Goal: Transaction & Acquisition: Purchase product/service

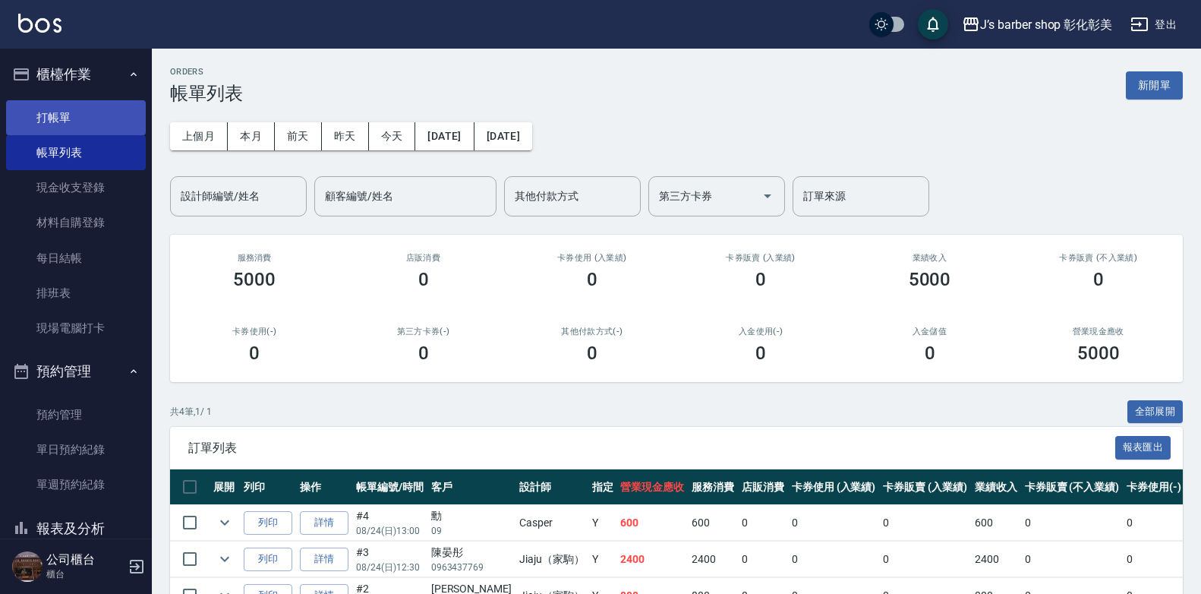
click at [90, 112] on link "打帳單" at bounding box center [76, 117] width 140 height 35
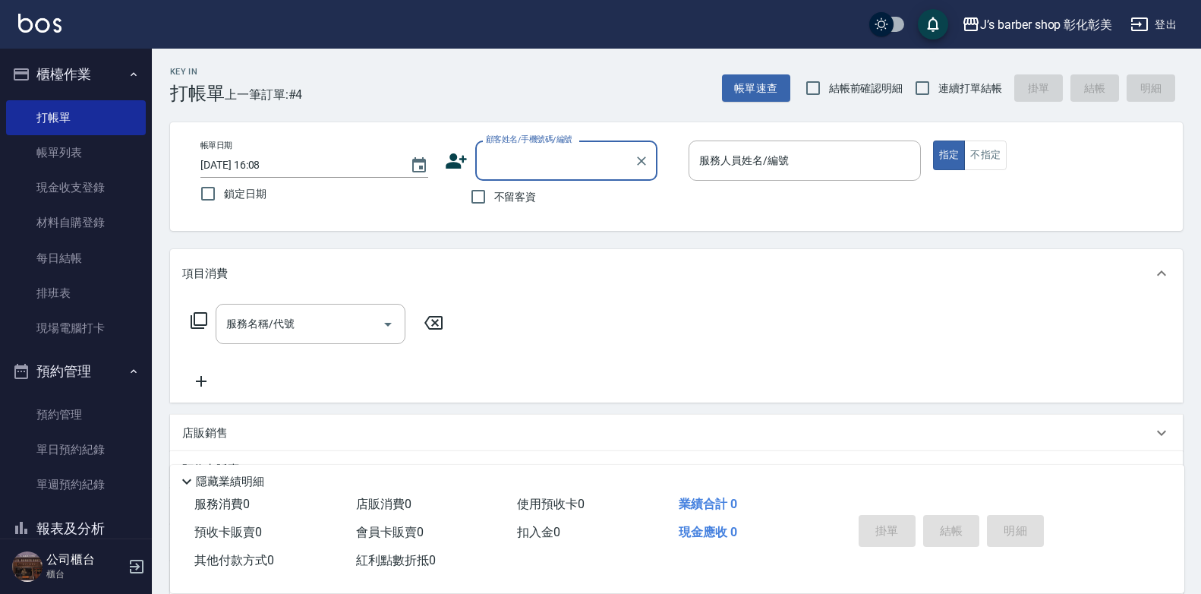
click at [267, 162] on input "[DATE] 16:08" at bounding box center [297, 165] width 194 height 25
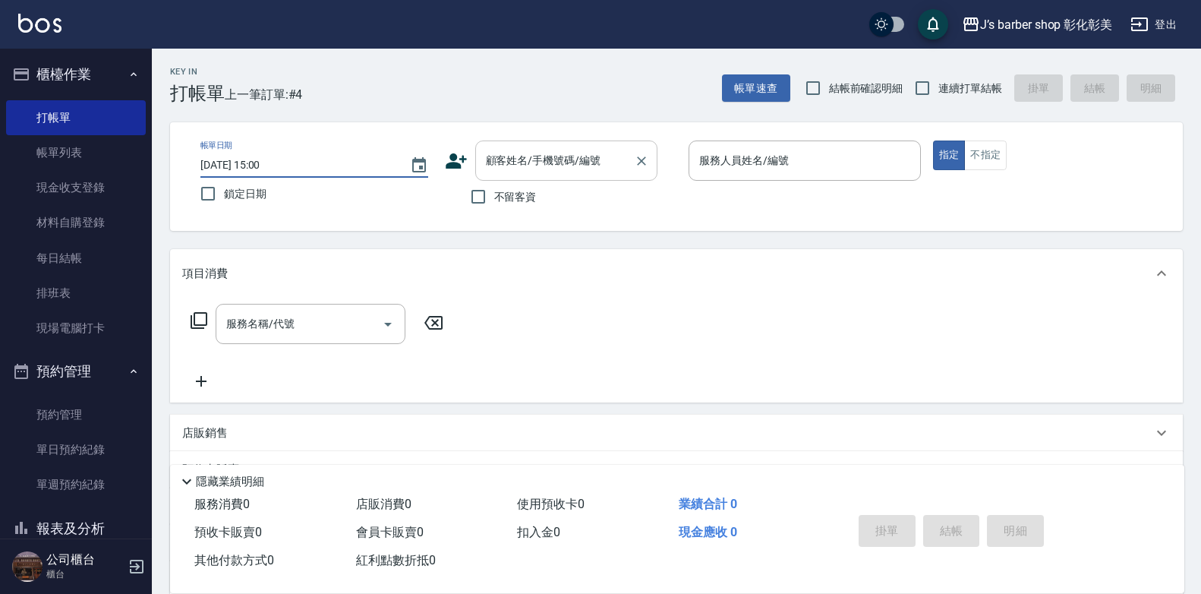
type input "[DATE] 15:00"
click at [524, 149] on div "顧客姓名/手機號碼/編號 顧客姓名/手機號碼/編號" at bounding box center [566, 160] width 182 height 40
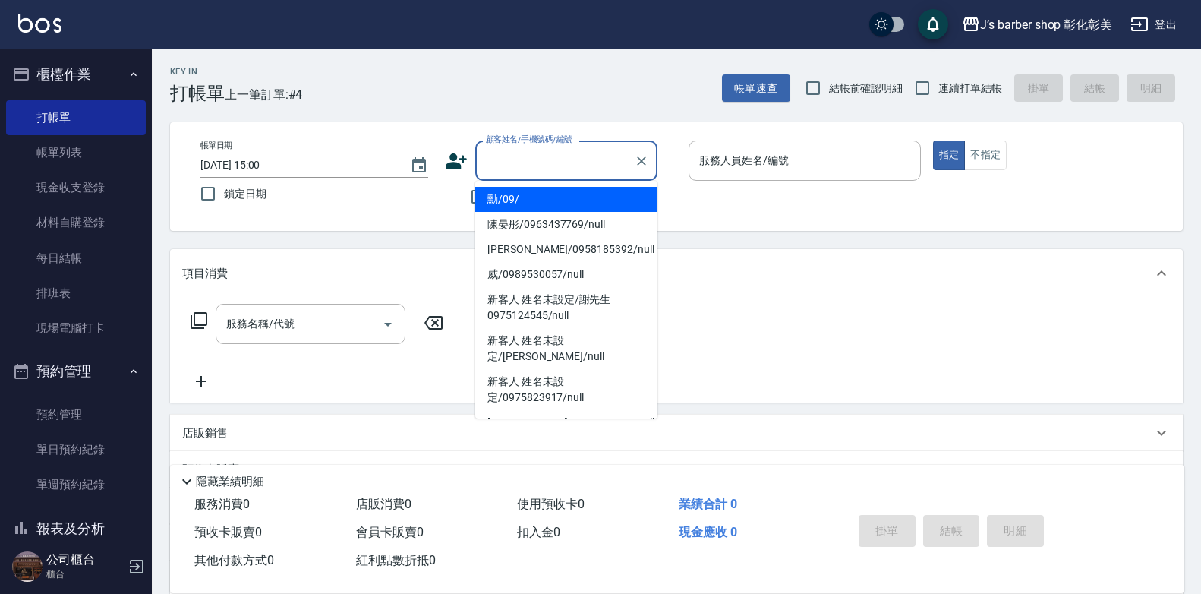
drag, startPoint x: 436, startPoint y: 200, endPoint x: 460, endPoint y: 201, distance: 24.3
click at [437, 201] on div "帳單日期 [DATE] 15:00 鎖定日期 顧客姓名/手機號碼/編號 顧客姓名/手機號碼/編號 不留客資 服務人員姓名/編號 服務人員姓名/編號 指定 不指定" at bounding box center [676, 176] width 976 height 72
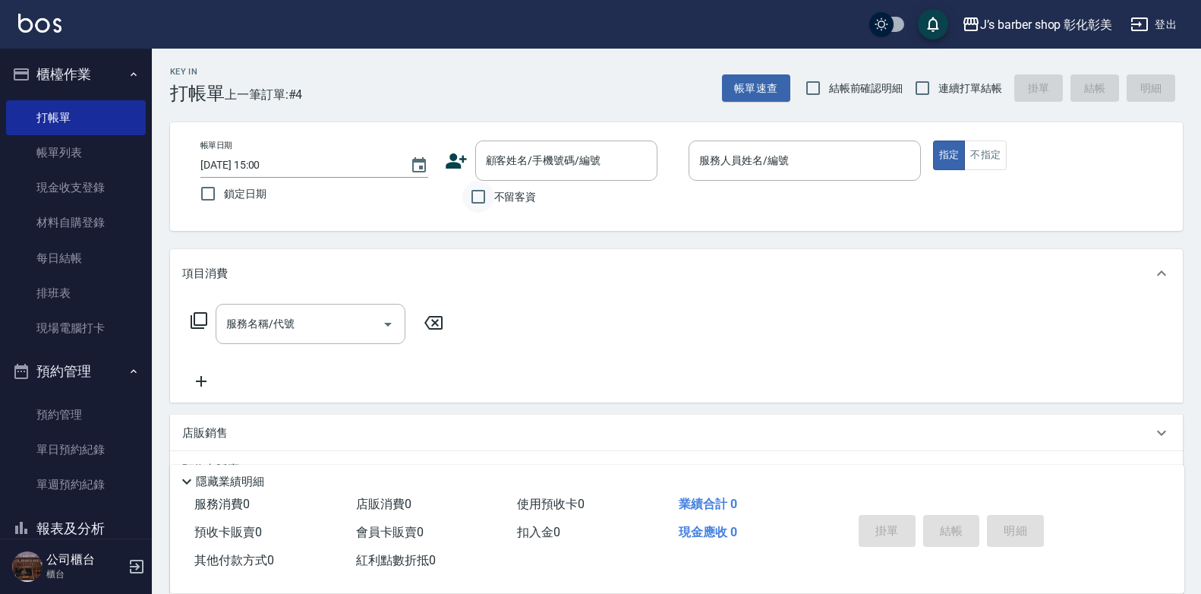
click at [481, 191] on input "不留客資" at bounding box center [478, 197] width 32 height 32
click at [477, 198] on input "不留客資" at bounding box center [478, 197] width 32 height 32
checkbox input "true"
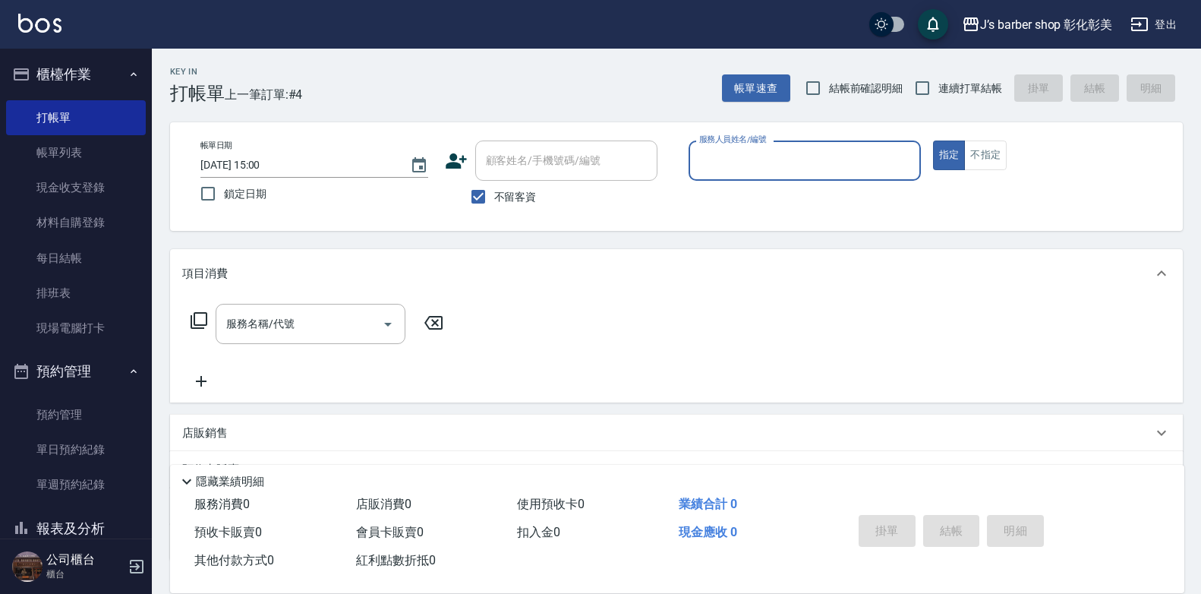
click at [710, 162] on input "服務人員姓名/編號" at bounding box center [804, 160] width 219 height 27
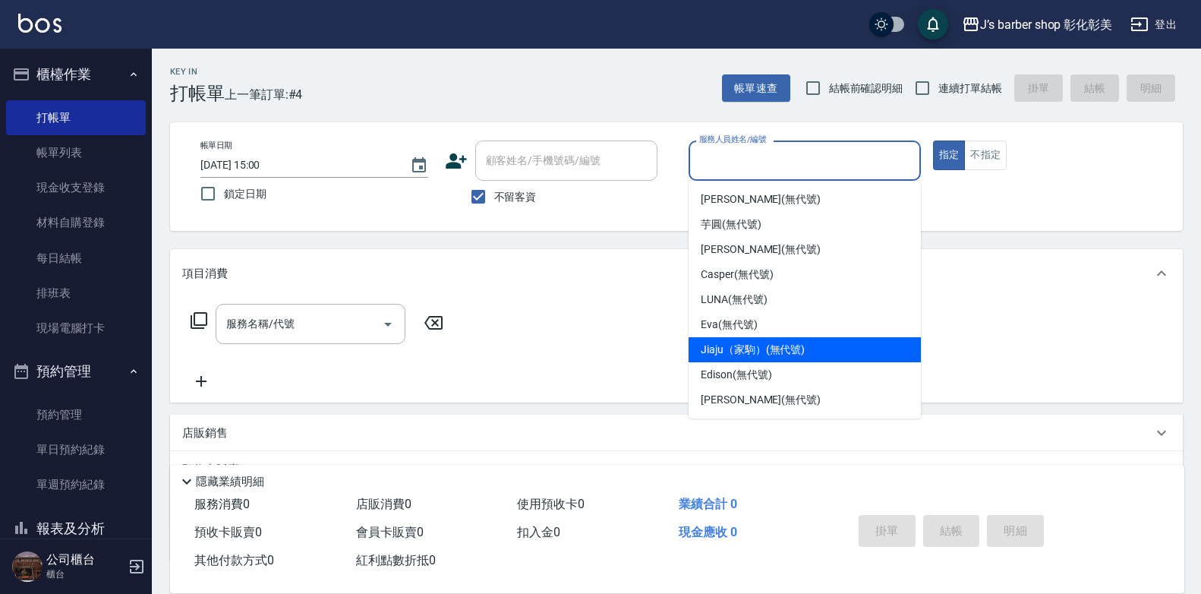
click at [744, 354] on span "Jiaju（家駒） (無代號)" at bounding box center [753, 350] width 104 height 16
type input "Jiaju（家駒）(無代號)"
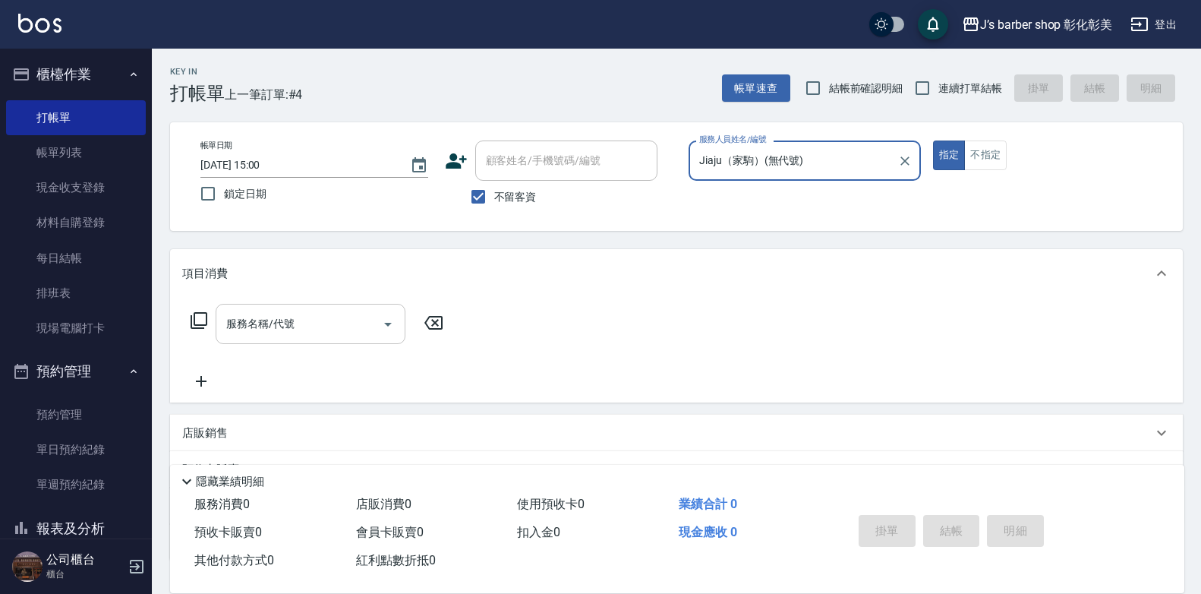
click at [247, 324] on div "服務名稱/代號 服務名稱/代號" at bounding box center [311, 324] width 190 height 40
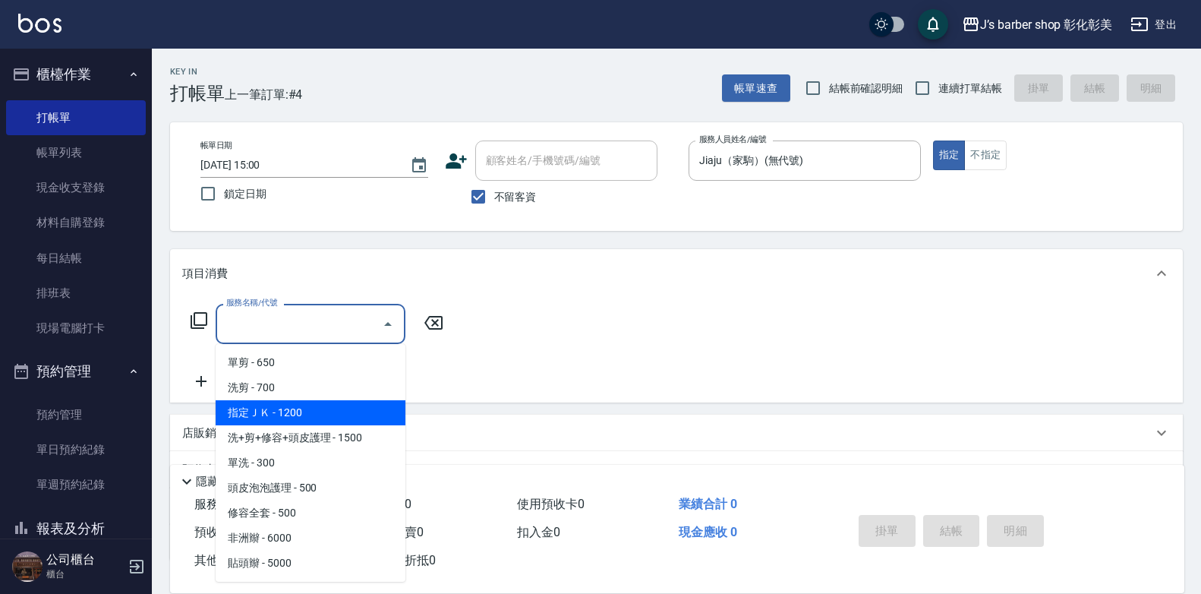
click at [277, 413] on span "指定ＪＫ - 1200" at bounding box center [311, 412] width 190 height 25
type input "指定ＪＫ(102)"
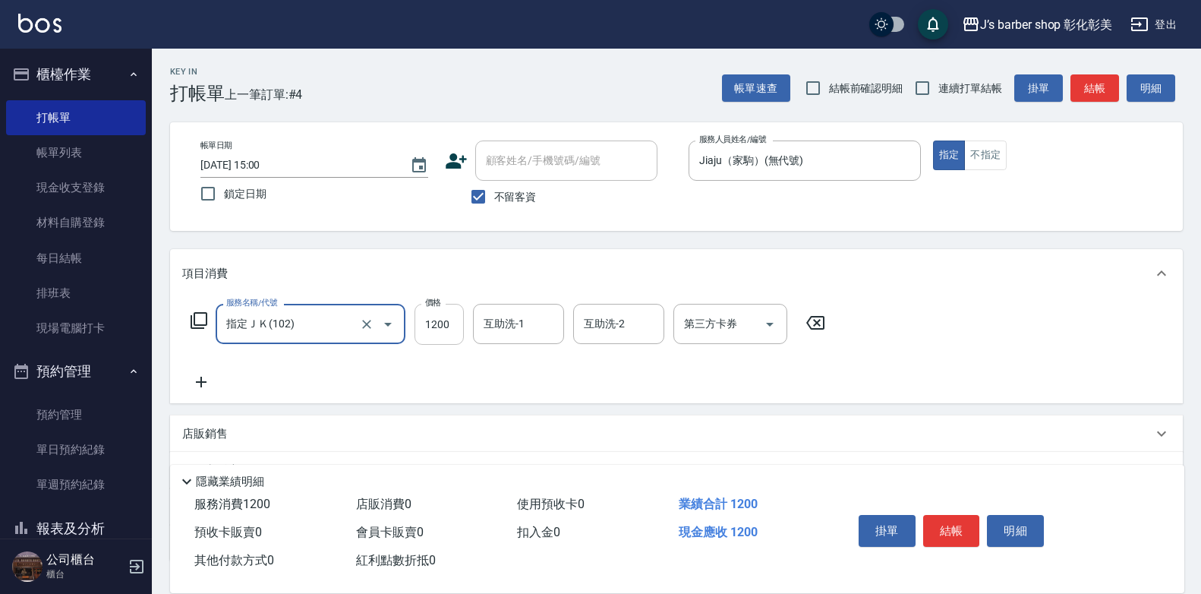
click at [440, 331] on input "1200" at bounding box center [438, 324] width 49 height 41
click at [478, 310] on div "互助洗-1" at bounding box center [518, 324] width 91 height 40
type input "1000"
click at [478, 310] on div "互助洗-1" at bounding box center [518, 324] width 91 height 40
click at [509, 327] on input "互助洗-1" at bounding box center [518, 323] width 77 height 27
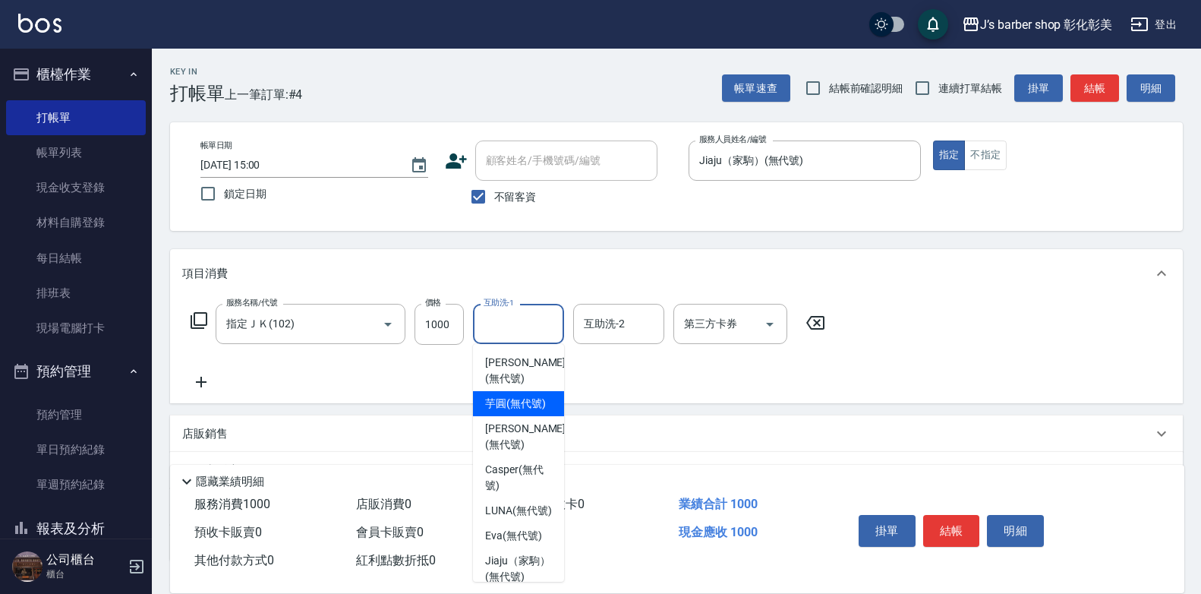
click at [516, 406] on span "芋圓 (無代號)" at bounding box center [515, 404] width 61 height 16
type input "芋圓(無代號)"
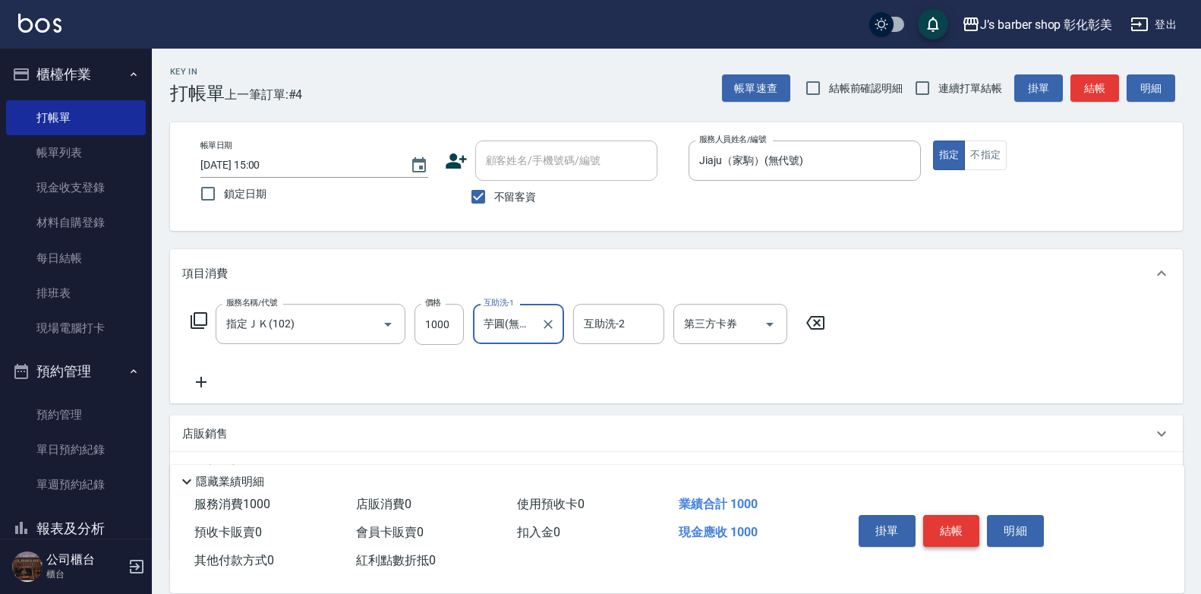
click at [950, 524] on button "結帳" at bounding box center [951, 531] width 57 height 32
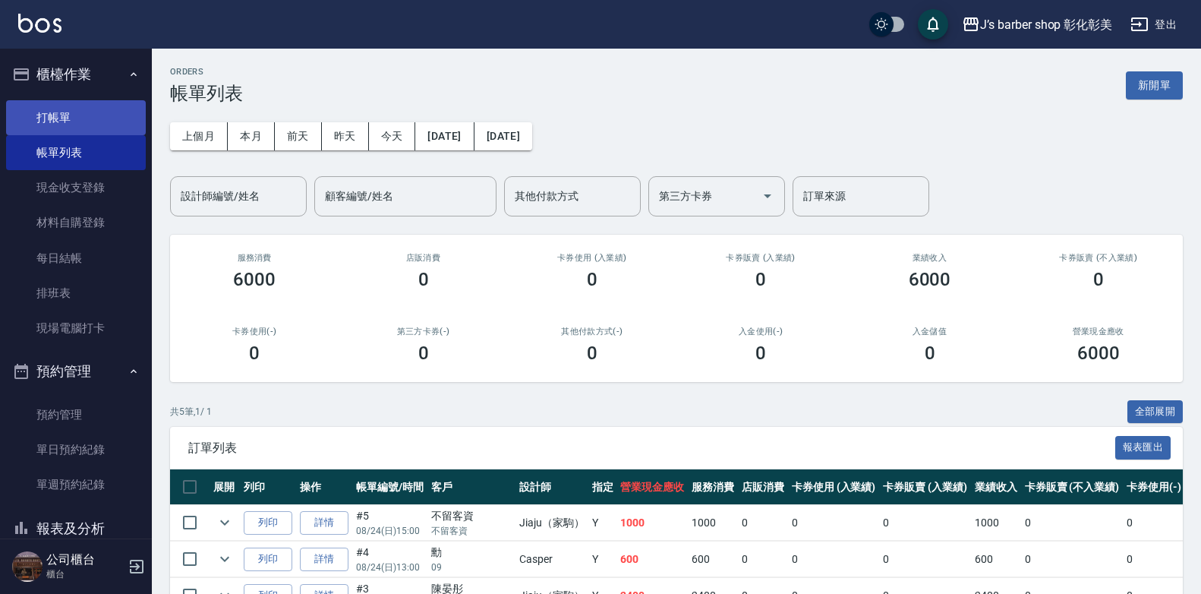
click at [46, 117] on link "打帳單" at bounding box center [76, 117] width 140 height 35
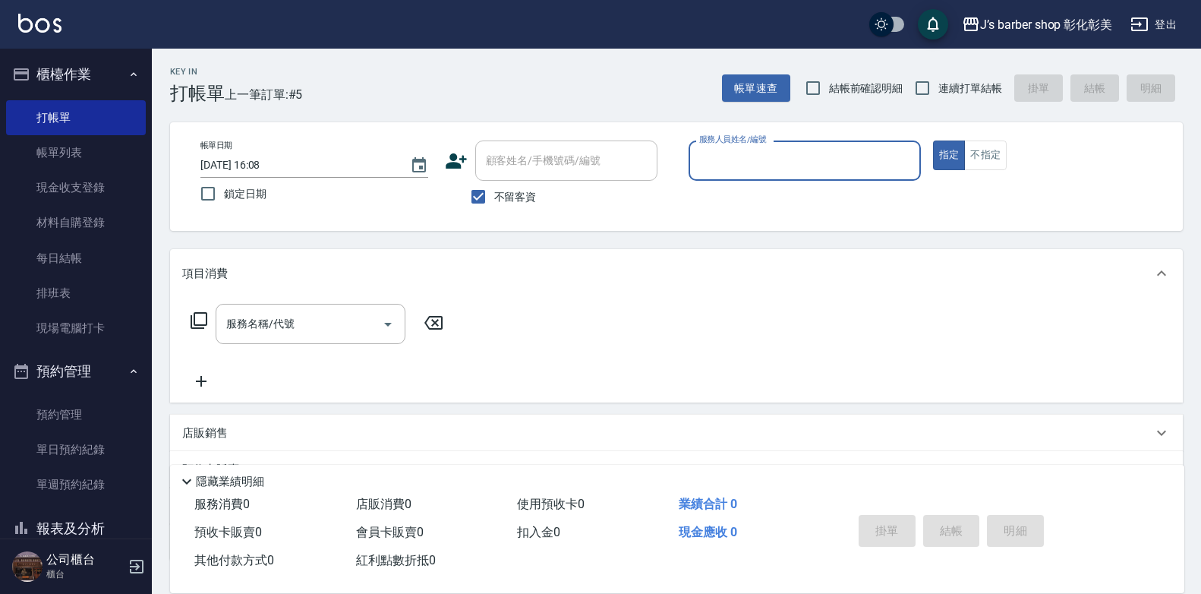
click at [263, 165] on input "[DATE] 16:08" at bounding box center [297, 165] width 194 height 25
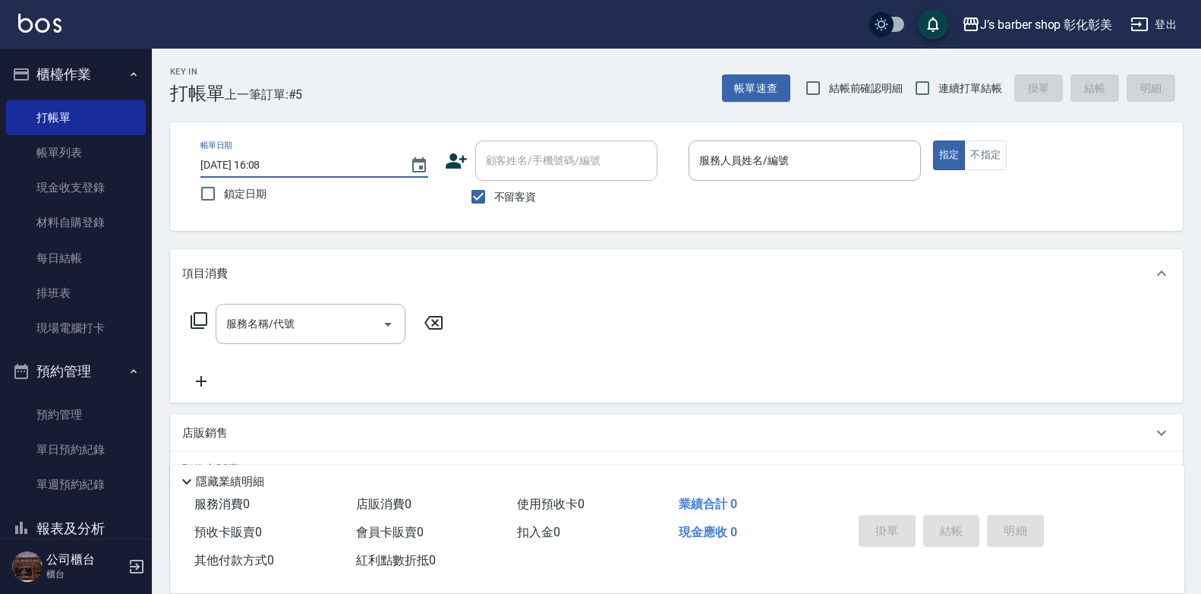
type input "[DATE] 01:08"
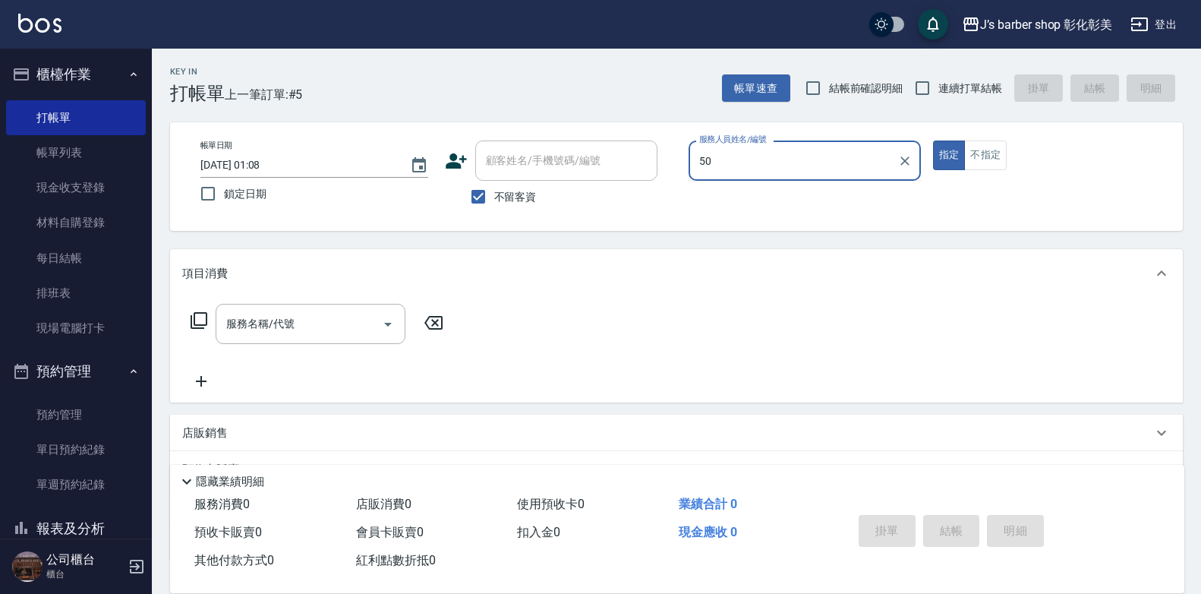
type input "50"
click at [262, 162] on input "[DATE] 01:08" at bounding box center [297, 165] width 194 height 25
click at [285, 164] on input "[DATE] 15:08" at bounding box center [297, 165] width 194 height 25
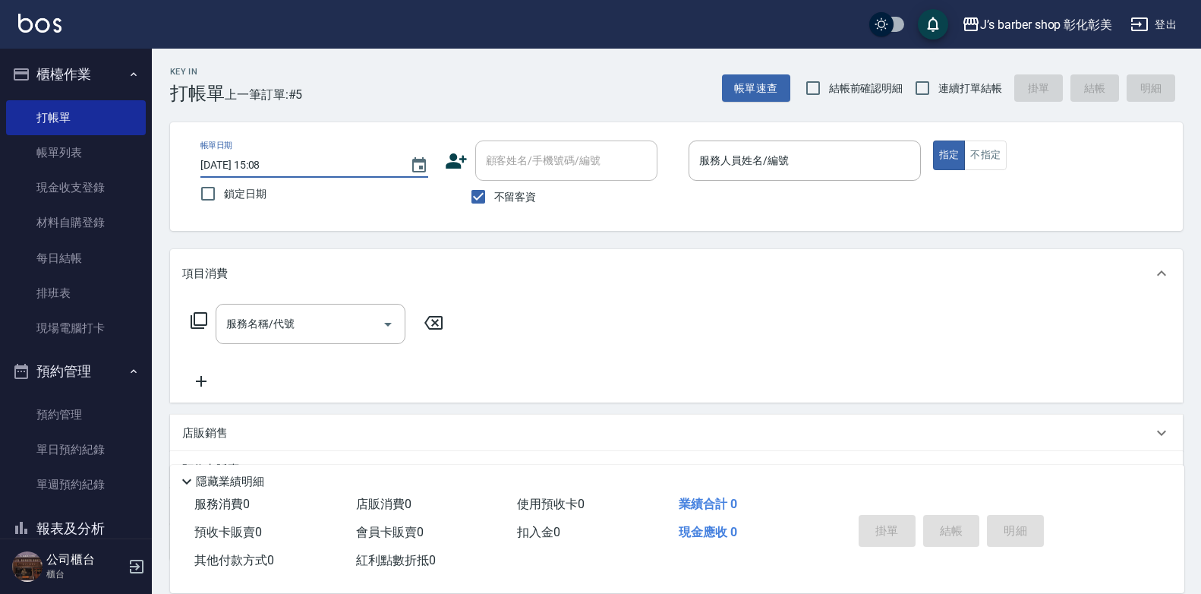
click at [274, 164] on input "[DATE] 15:08" at bounding box center [297, 165] width 194 height 25
type input "[DATE] 15:00"
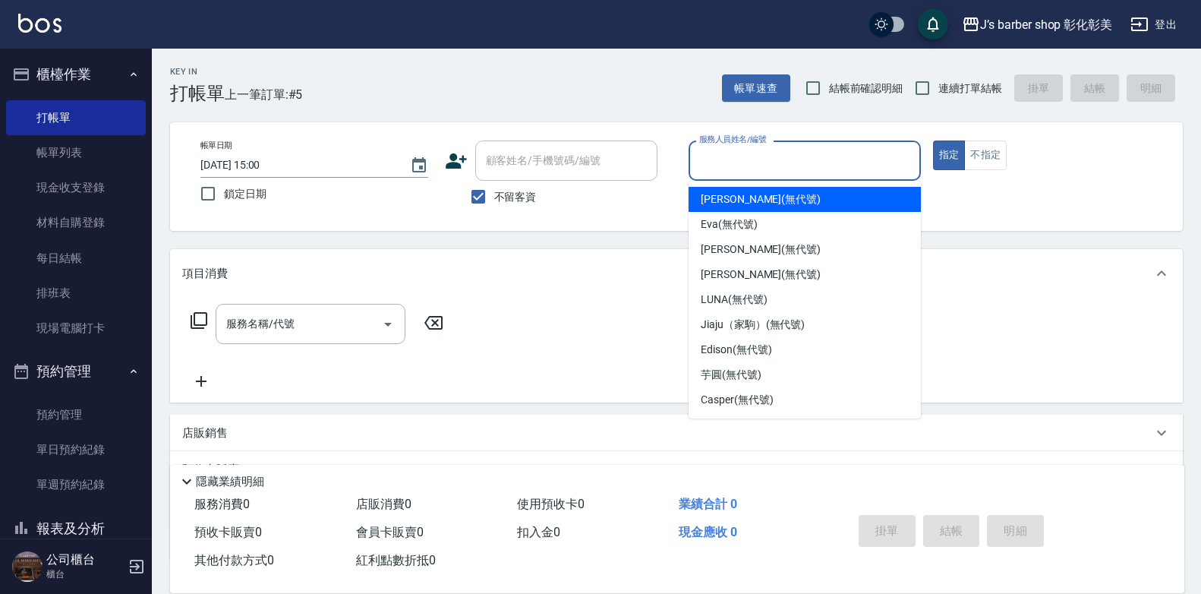
click at [747, 157] on input "服務人員姓名/編號" at bounding box center [804, 160] width 219 height 27
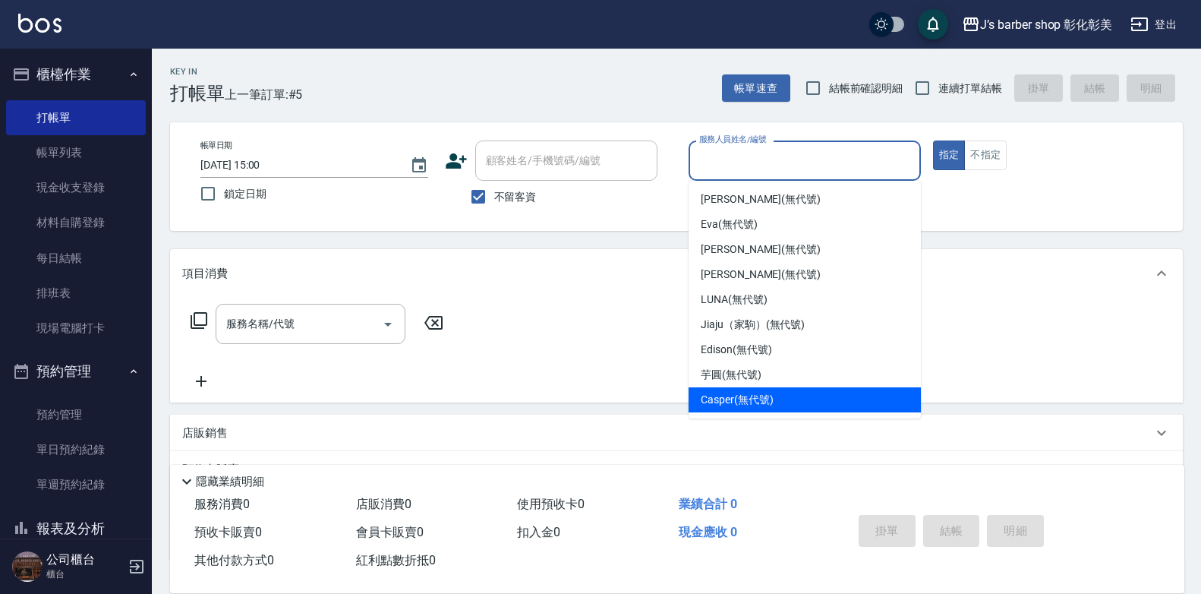
click at [767, 397] on span "Casper (無代號)" at bounding box center [737, 400] width 72 height 16
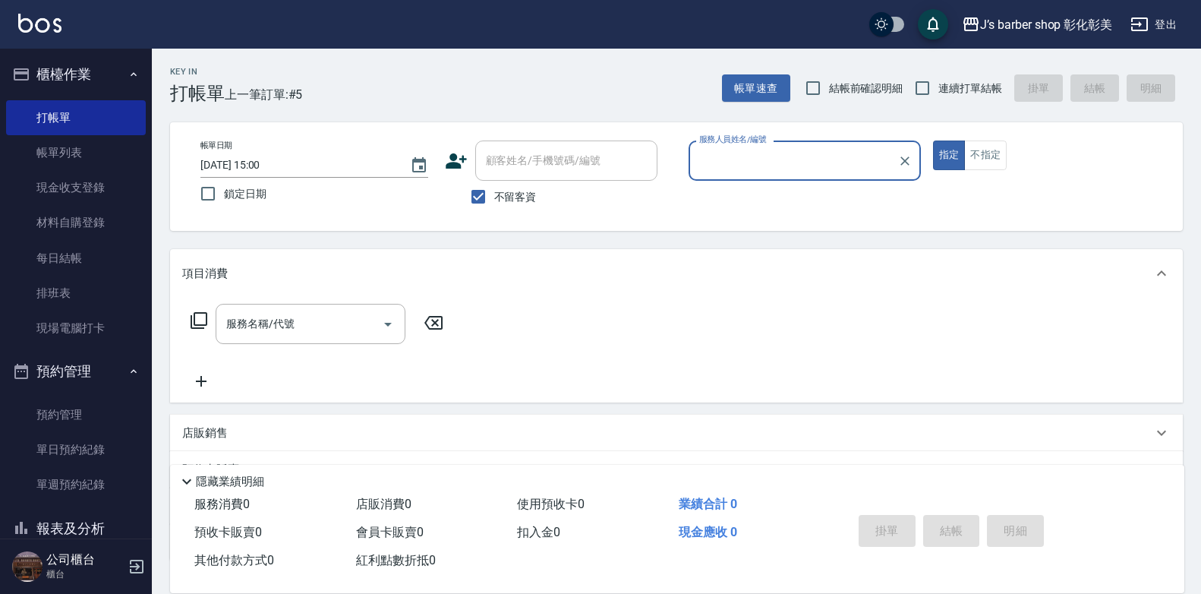
type input "Casper(無代號)"
click at [268, 326] on div "服務名稱/代號 服務名稱/代號" at bounding box center [311, 324] width 190 height 40
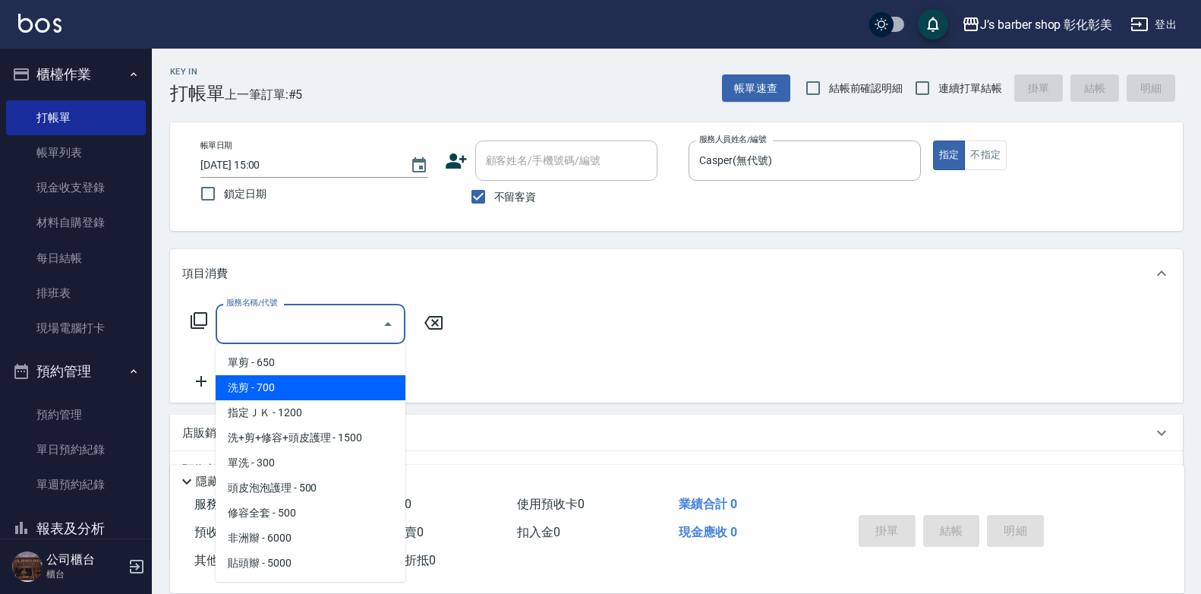
click at [317, 389] on span "洗剪 - 700" at bounding box center [311, 387] width 190 height 25
type input "洗剪(101)"
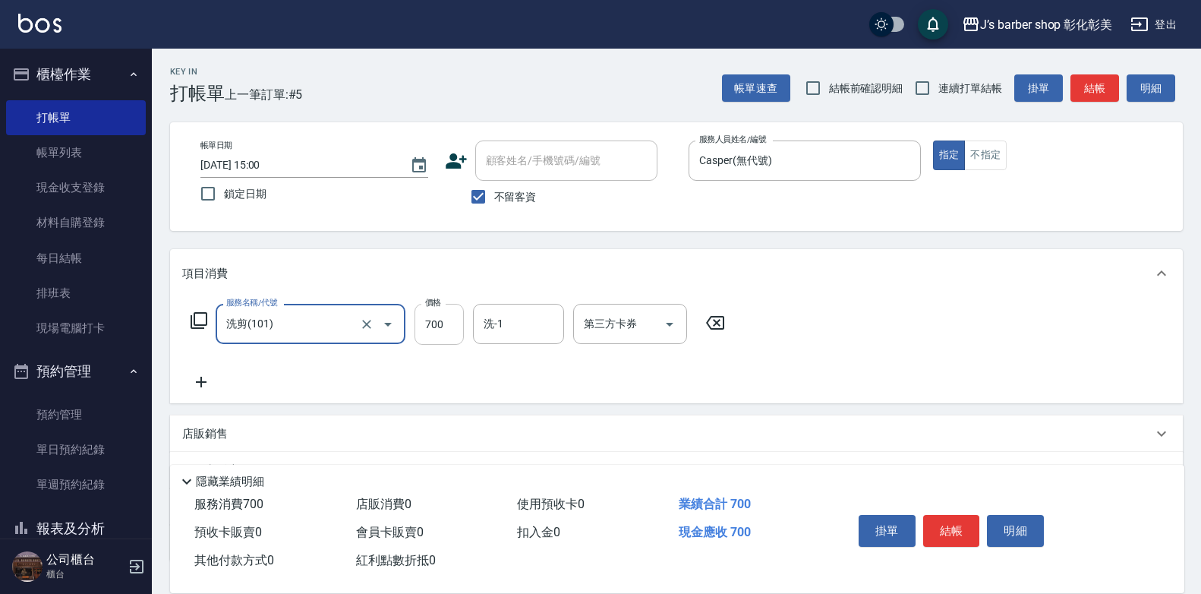
click at [418, 324] on input "700" at bounding box center [438, 324] width 49 height 41
type input "400"
click at [951, 522] on button "結帳" at bounding box center [951, 531] width 57 height 32
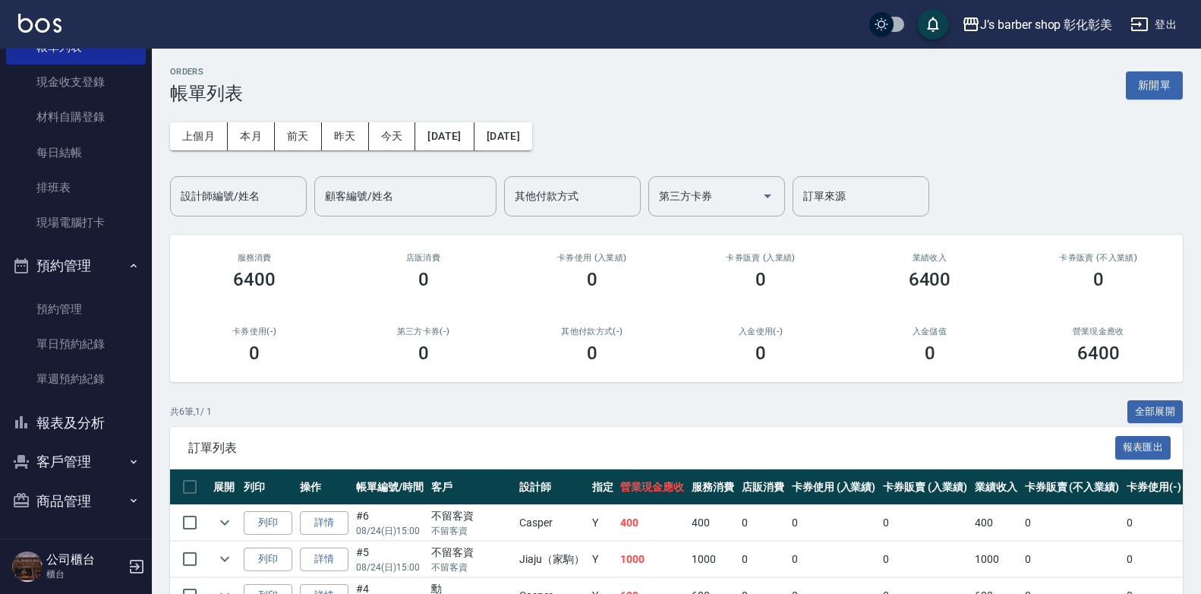
scroll to position [152, 0]
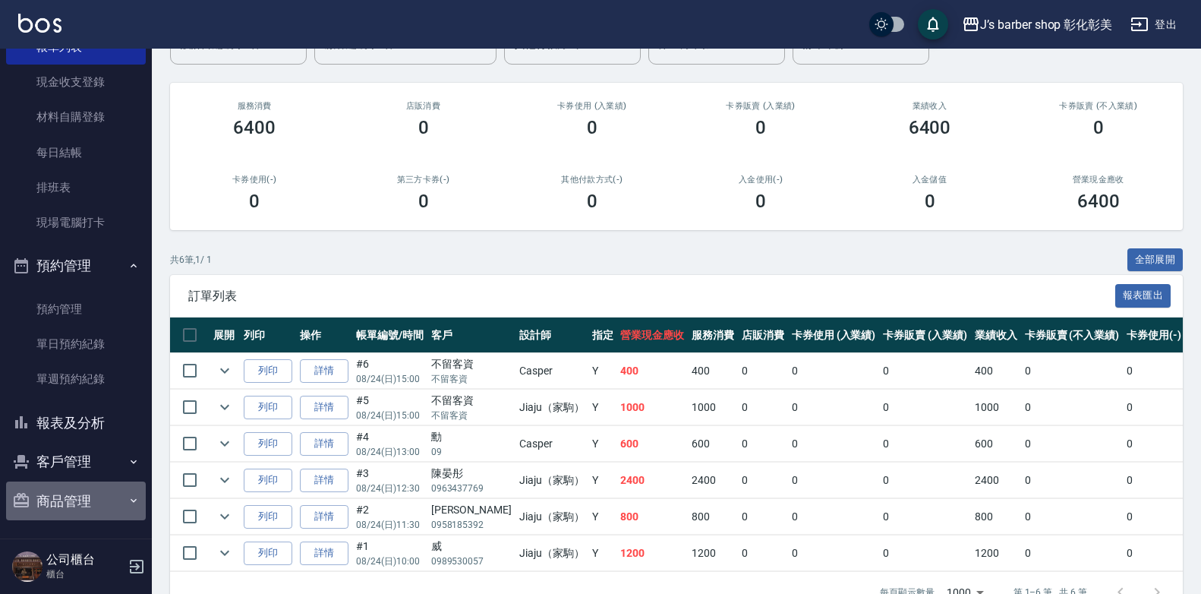
click at [82, 504] on button "商品管理" at bounding box center [76, 500] width 140 height 39
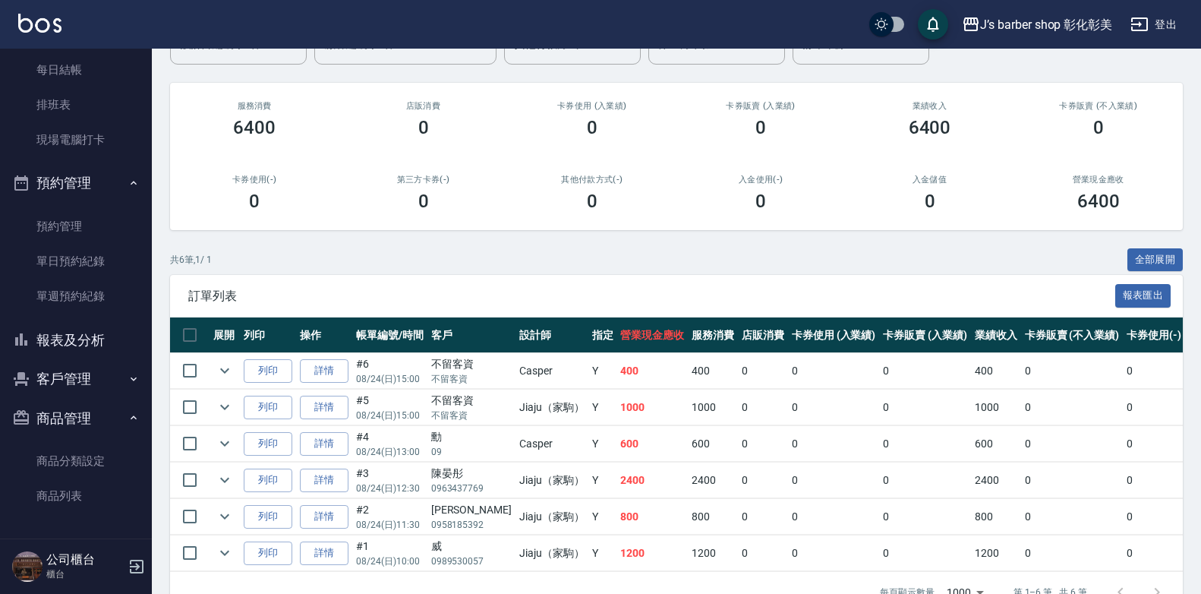
scroll to position [0, 0]
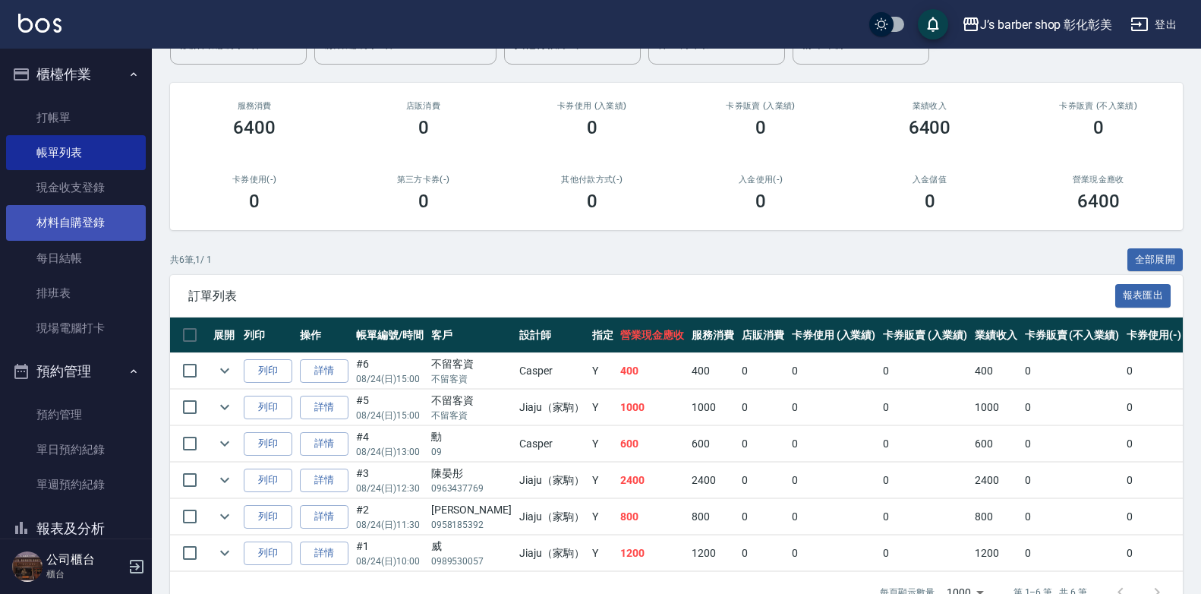
click at [67, 222] on link "材料自購登錄" at bounding box center [76, 222] width 140 height 35
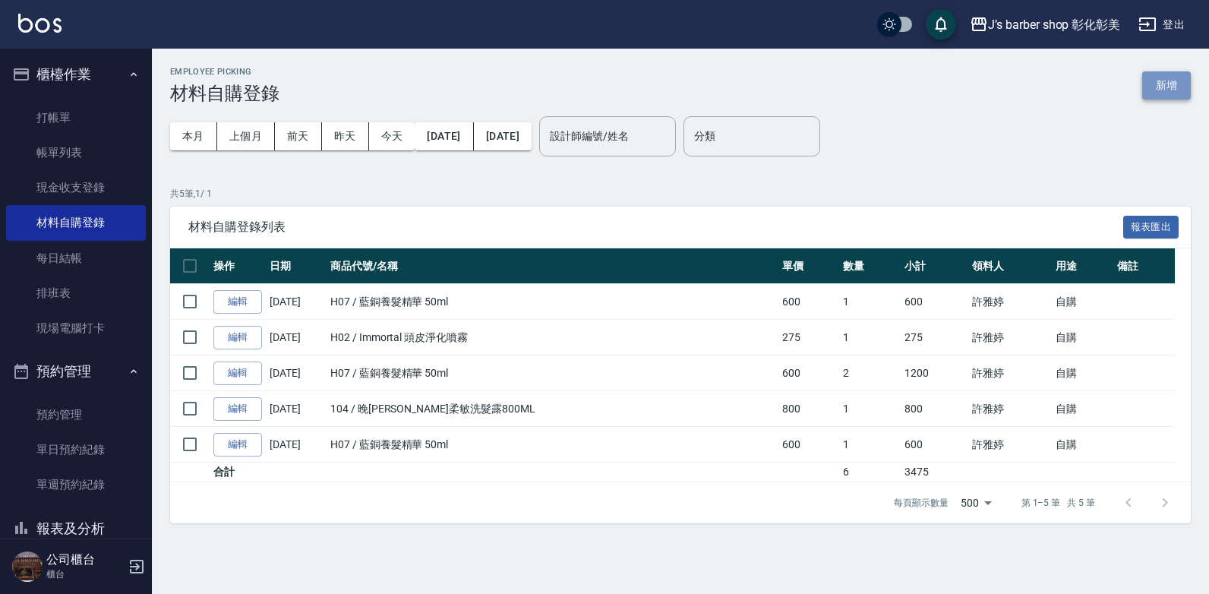
click at [1171, 87] on button "新增" at bounding box center [1166, 85] width 49 height 28
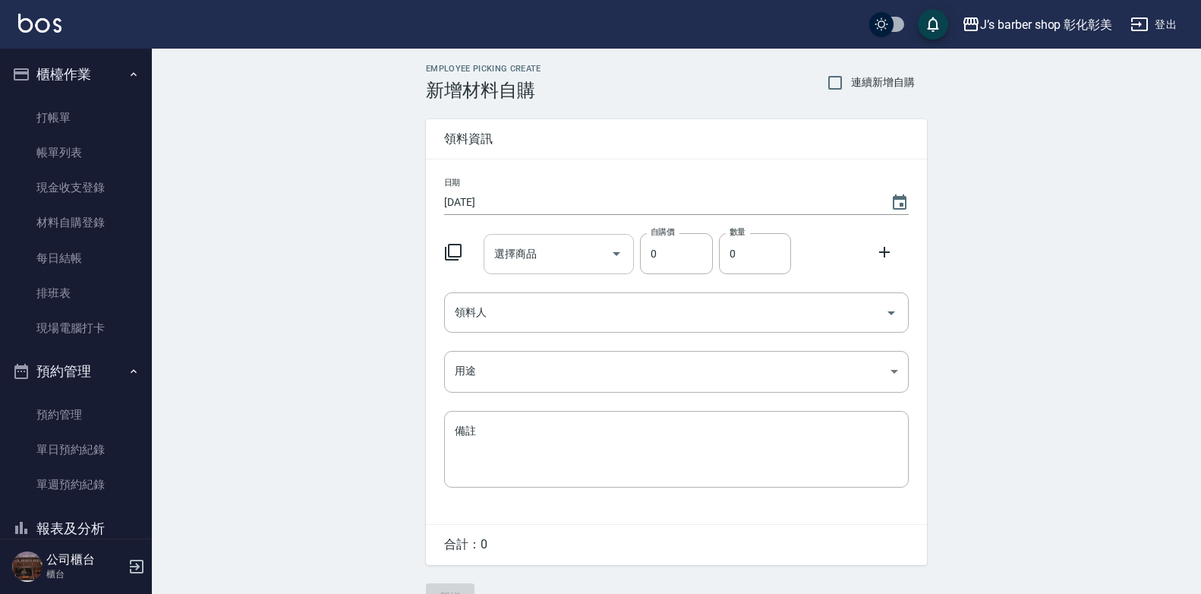
click at [514, 259] on div "選擇商品 選擇商品" at bounding box center [559, 254] width 151 height 40
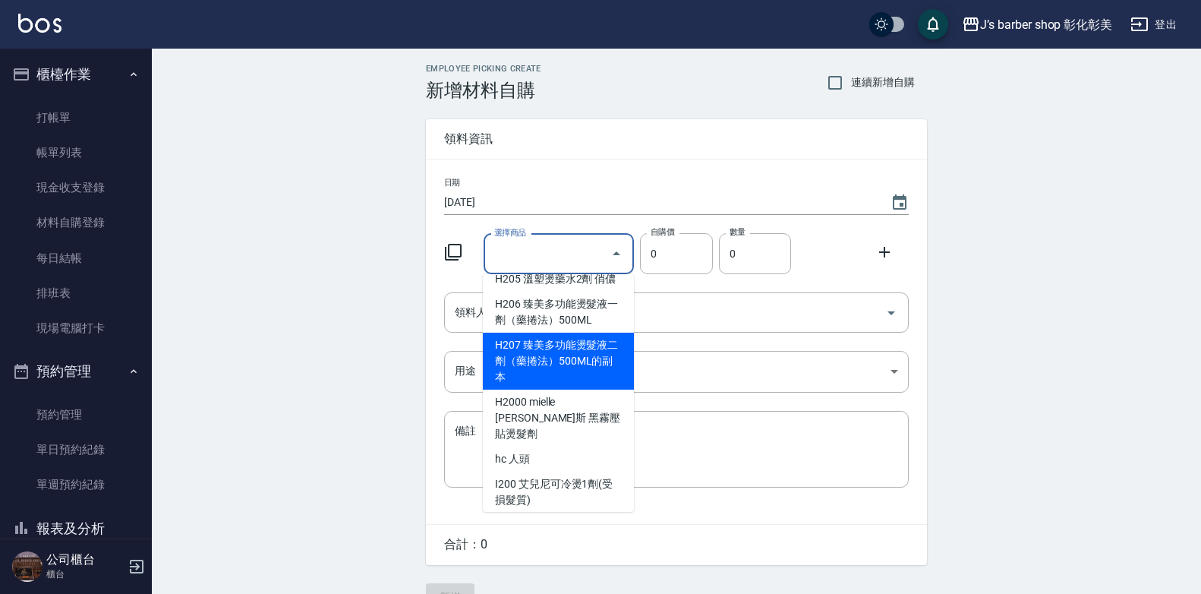
scroll to position [2201, 0]
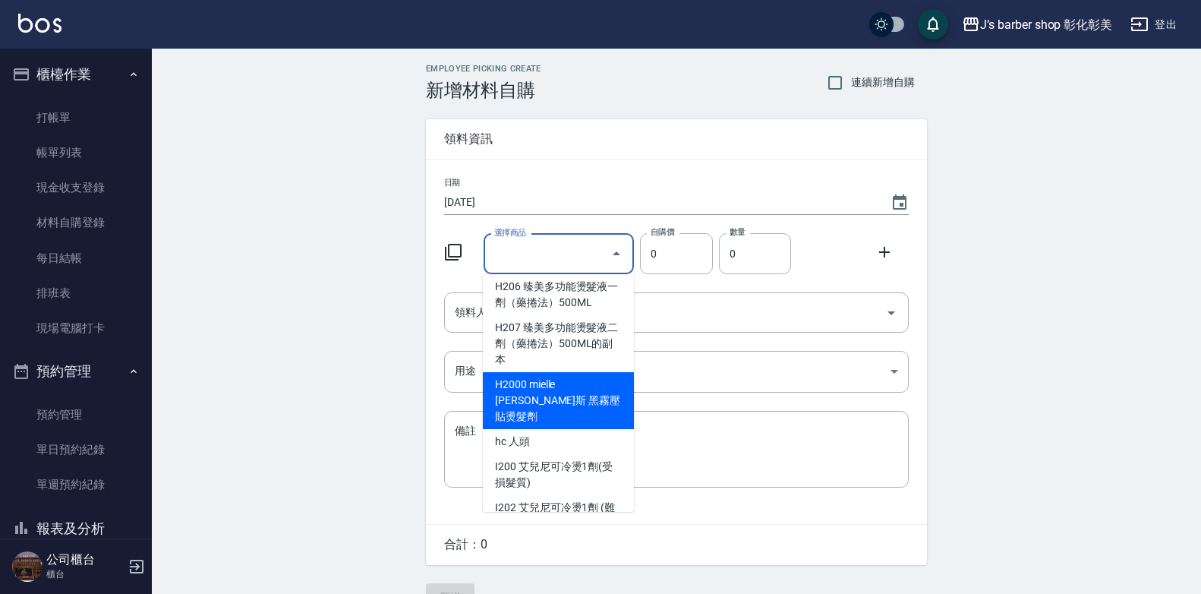
click at [553, 424] on li "H2000 mielle [PERSON_NAME]斯 黑霧壓貼燙髮劑" at bounding box center [558, 400] width 151 height 57
type input "mielle [PERSON_NAME]斯 黑霧壓貼燙髮劑"
type input "520"
type input "1"
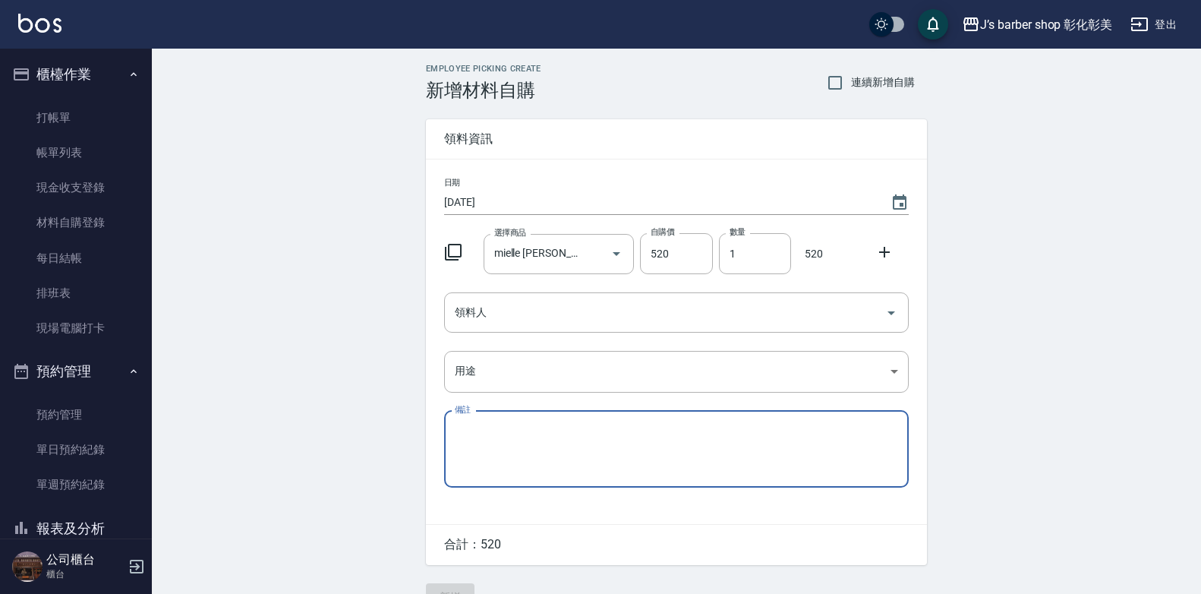
click at [553, 424] on textarea "備註" at bounding box center [676, 449] width 443 height 52
click at [603, 320] on input "領料人" at bounding box center [665, 312] width 428 height 27
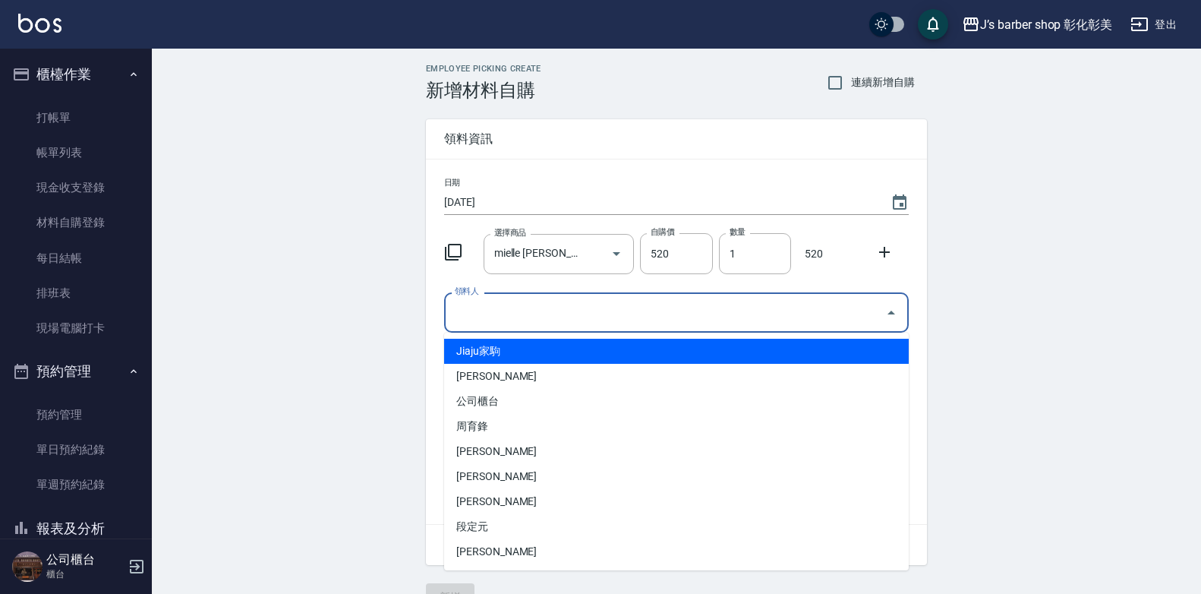
click at [519, 354] on li "Jiaju家駒" at bounding box center [676, 351] width 465 height 25
type input "Jiaju家駒"
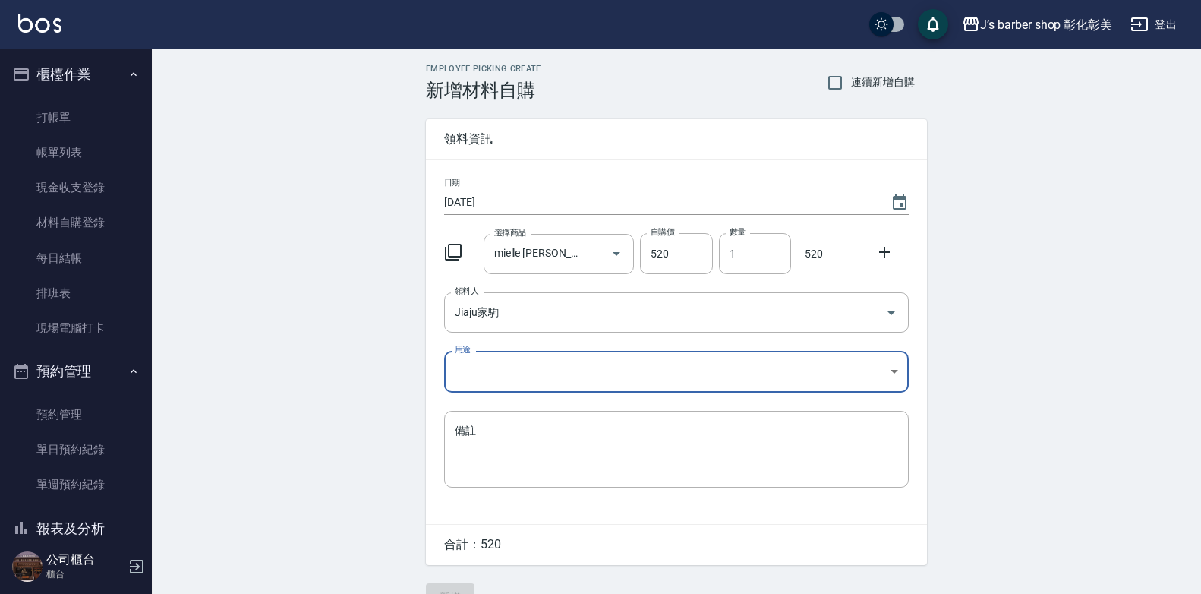
click at [517, 374] on body "J’s barber shop 彰化彰美 登出 櫃檯作業 打帳單 帳單列表 現金收支登錄 材料自購登錄 每日結帳 排班表 現場電腦打卡 預約管理 預約管理 單…" at bounding box center [600, 313] width 1201 height 626
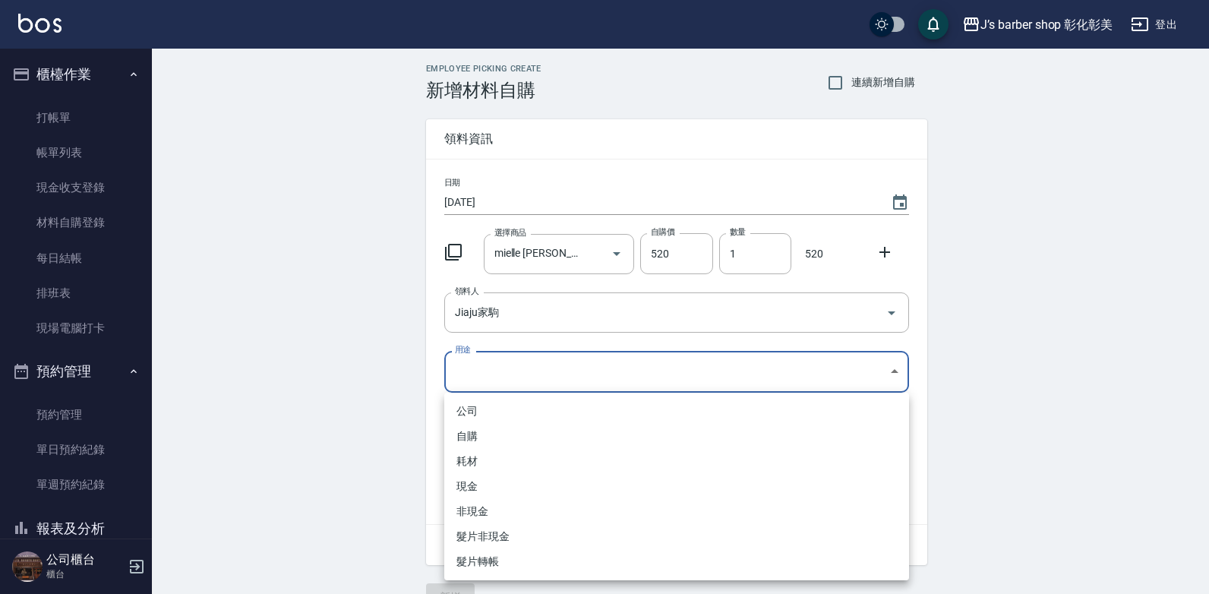
click at [488, 427] on li "自購" at bounding box center [676, 436] width 465 height 25
type input "自購"
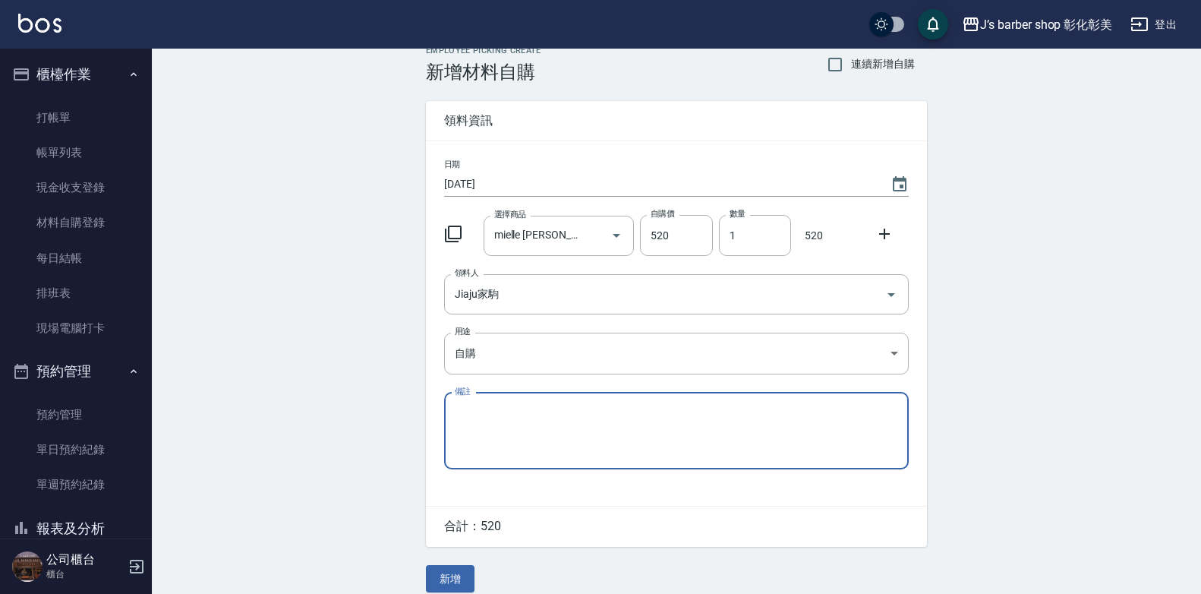
scroll to position [34, 0]
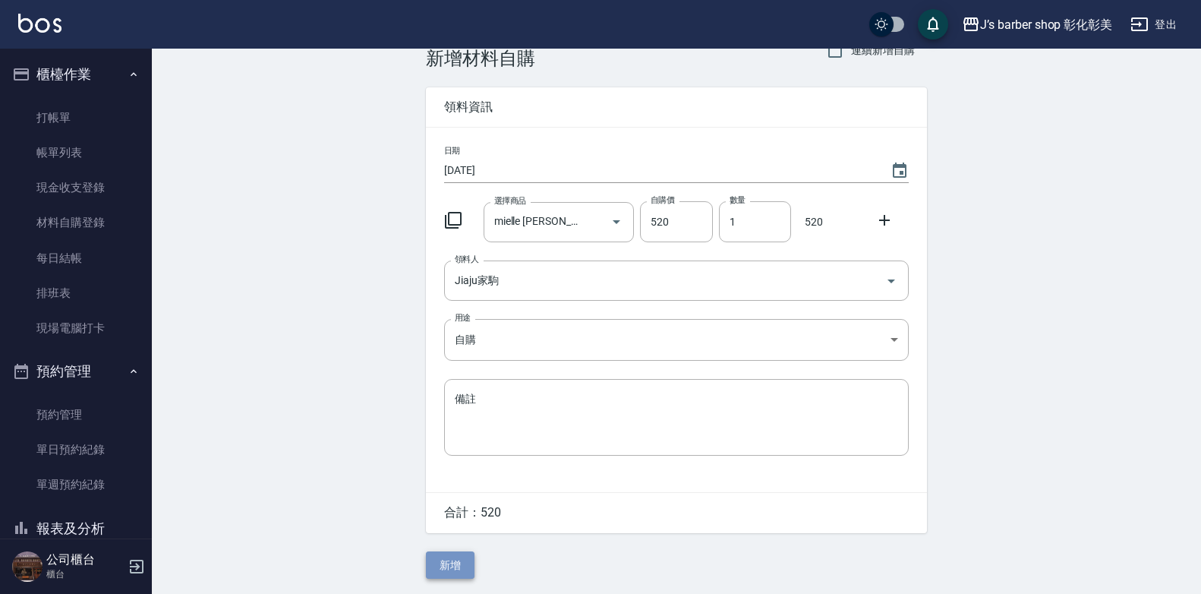
click at [452, 566] on button "新增" at bounding box center [450, 565] width 49 height 28
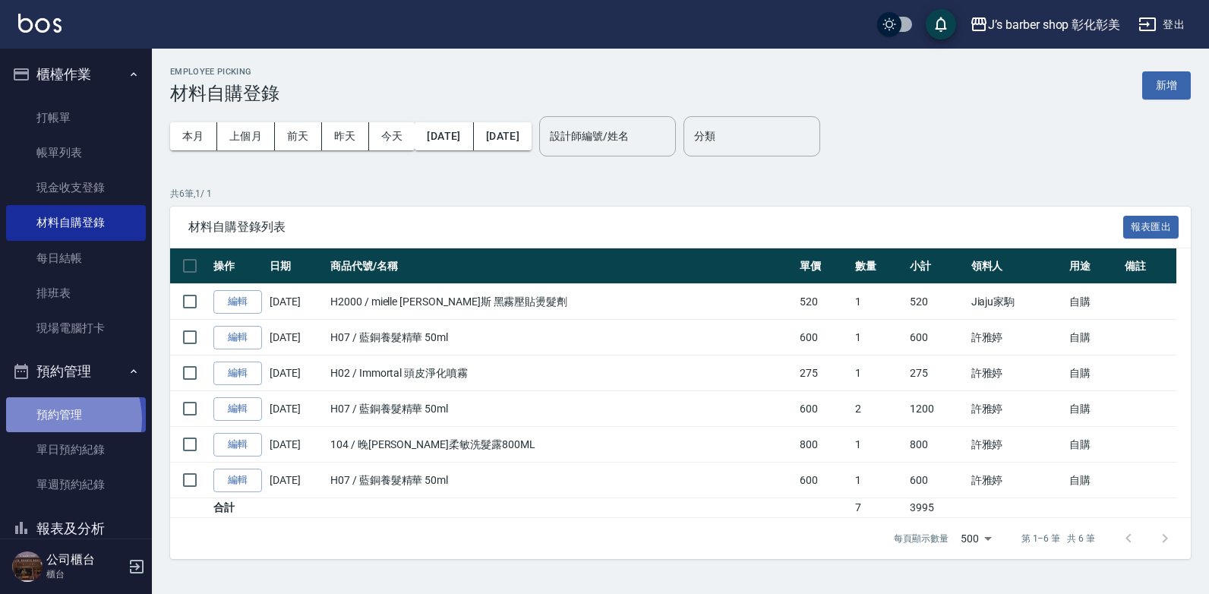
click at [57, 419] on link "預約管理" at bounding box center [76, 414] width 140 height 35
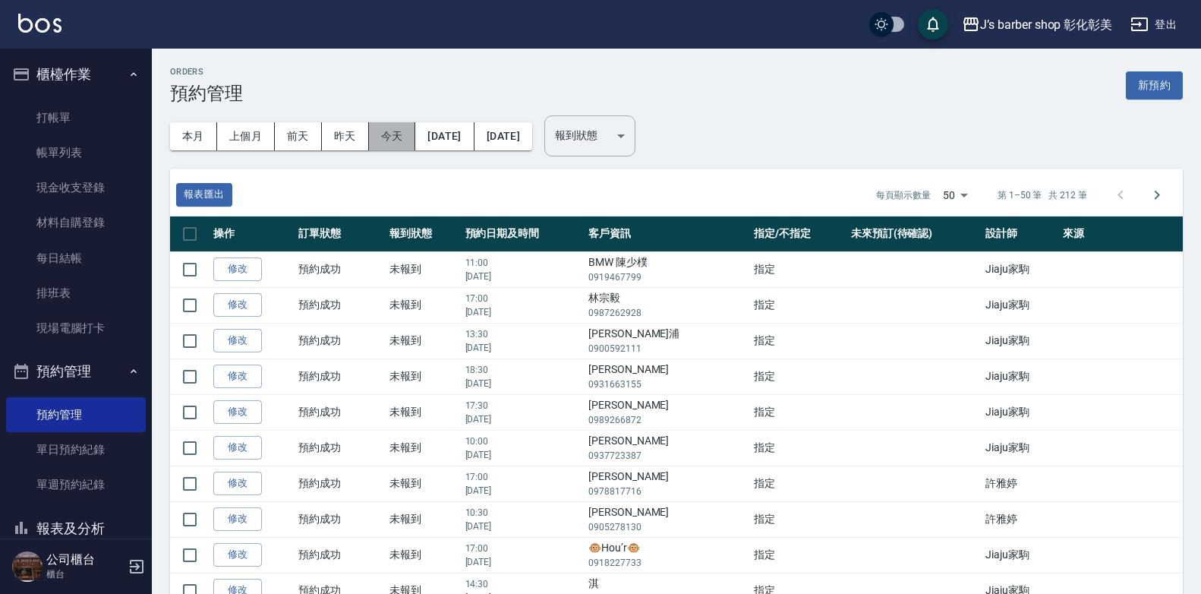
click at [386, 139] on button "今天" at bounding box center [392, 136] width 47 height 28
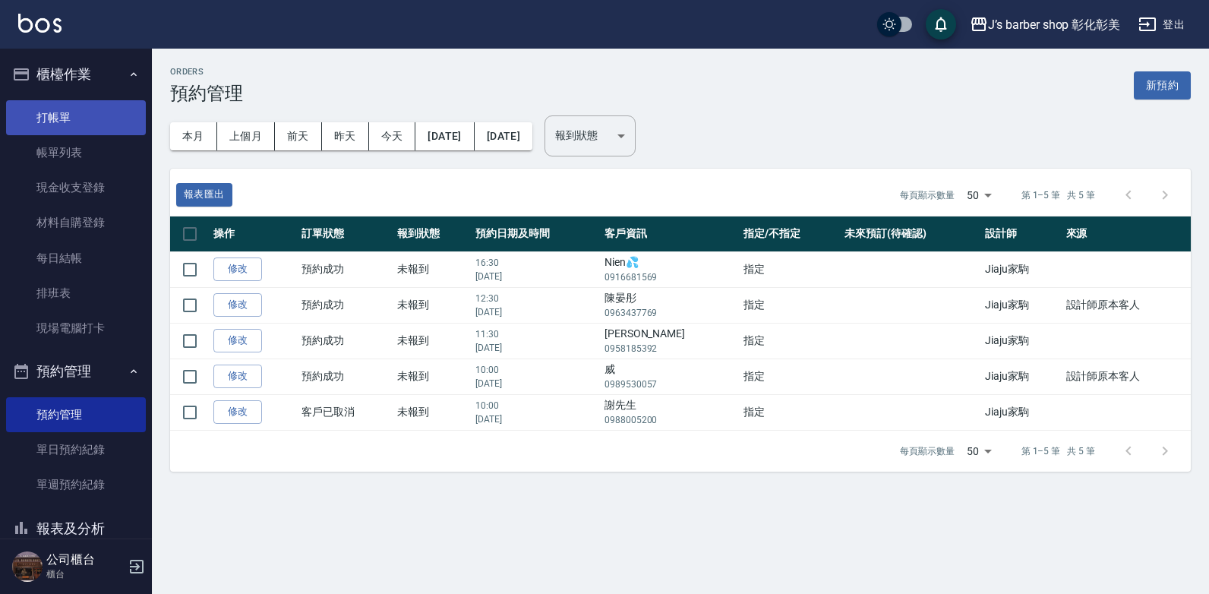
click at [39, 115] on link "打帳單" at bounding box center [76, 117] width 140 height 35
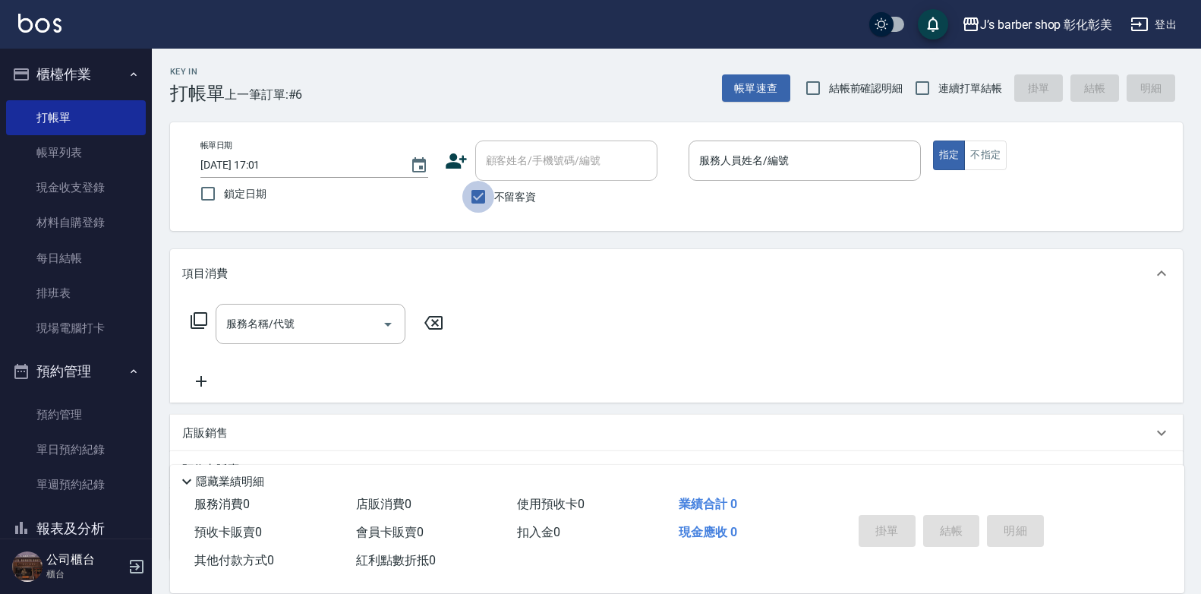
click at [471, 197] on input "不留客資" at bounding box center [478, 197] width 32 height 32
checkbox input "false"
click at [263, 162] on input "[DATE] 17:01" at bounding box center [297, 165] width 194 height 25
type input "[DATE] 16:30"
click at [503, 150] on input "顧客姓名/手機號碼/編號" at bounding box center [555, 160] width 146 height 27
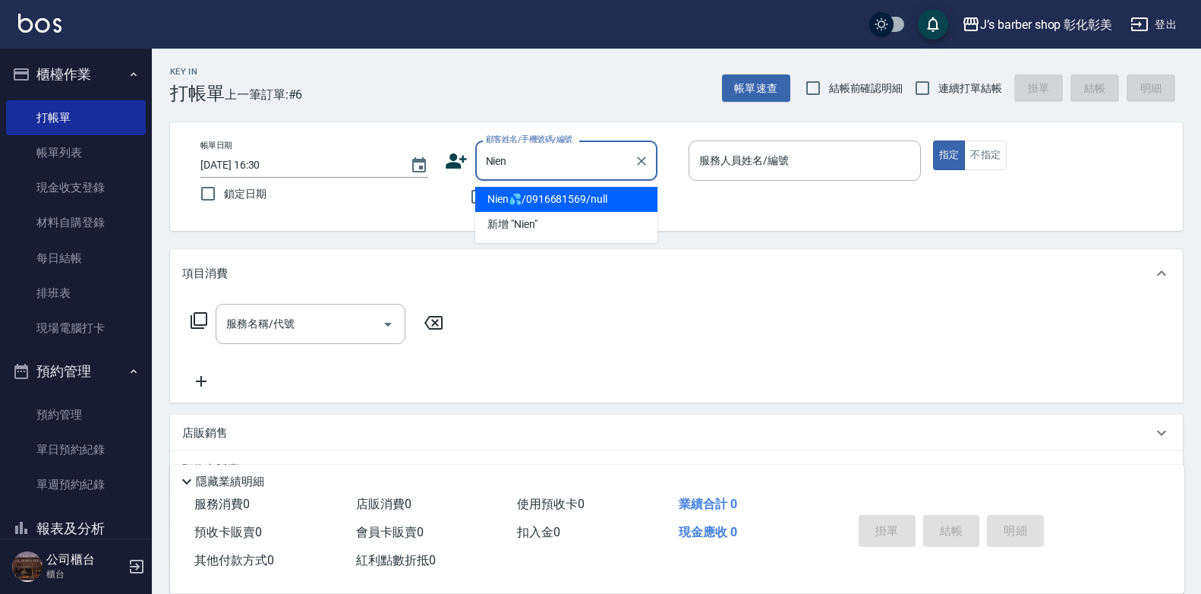
click at [592, 195] on li "Nien💦/0916681569/null" at bounding box center [566, 199] width 182 height 25
type input "Nien💦/0916681569/null"
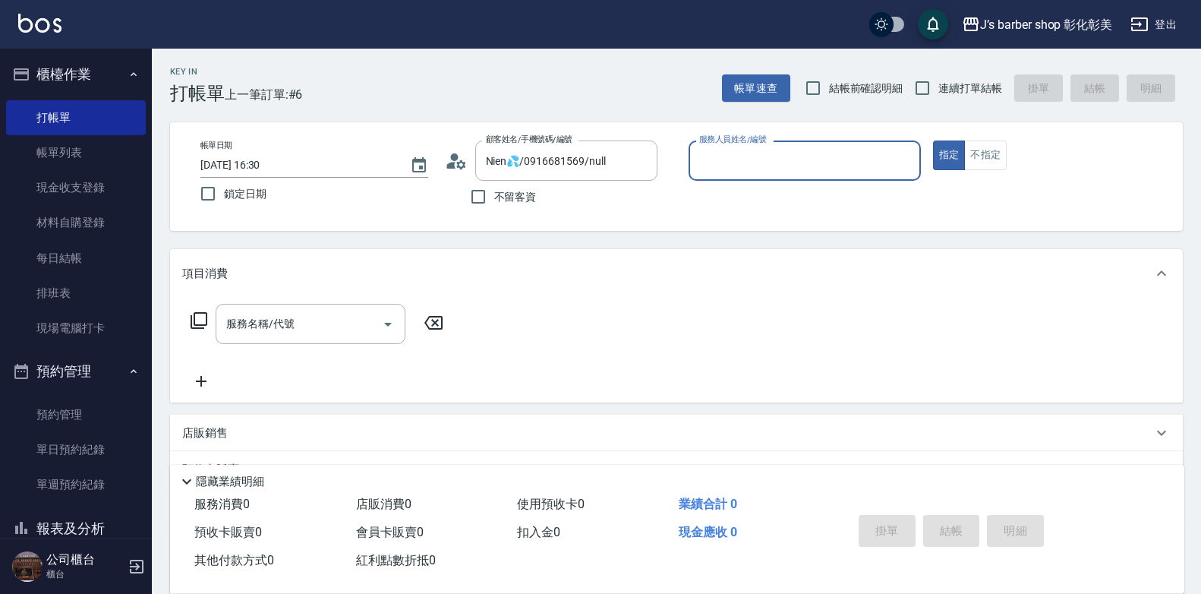
click at [751, 175] on div "服務人員姓名/編號" at bounding box center [805, 160] width 232 height 40
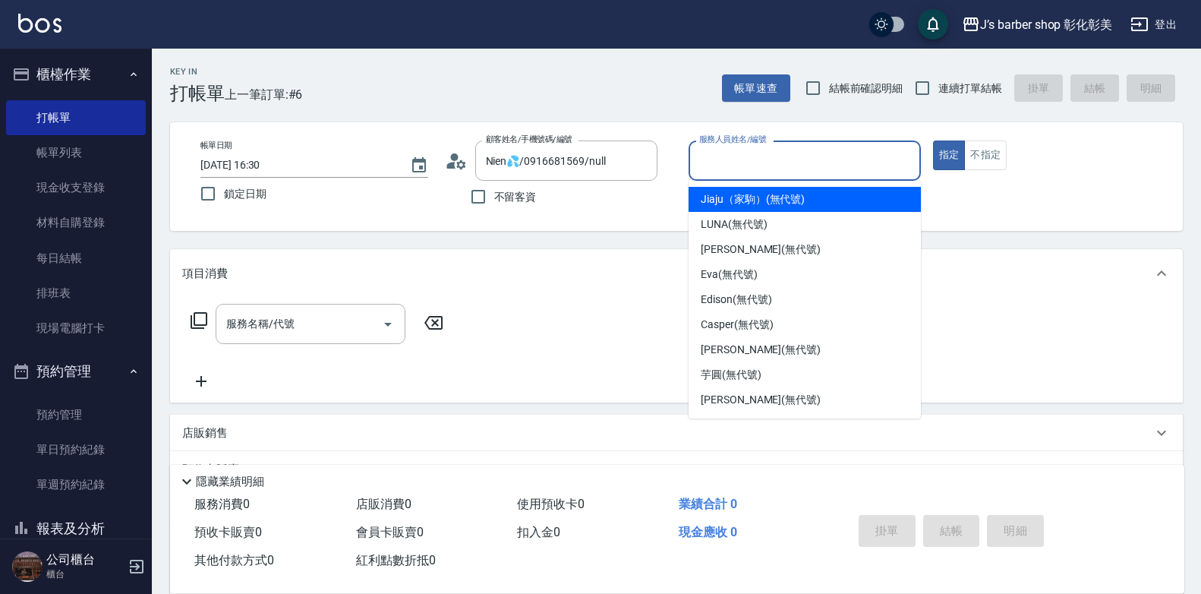
click at [737, 206] on span "Jiaju（家駒） (無代號)" at bounding box center [753, 199] width 104 height 16
type input "Jiaju（家駒）(無代號)"
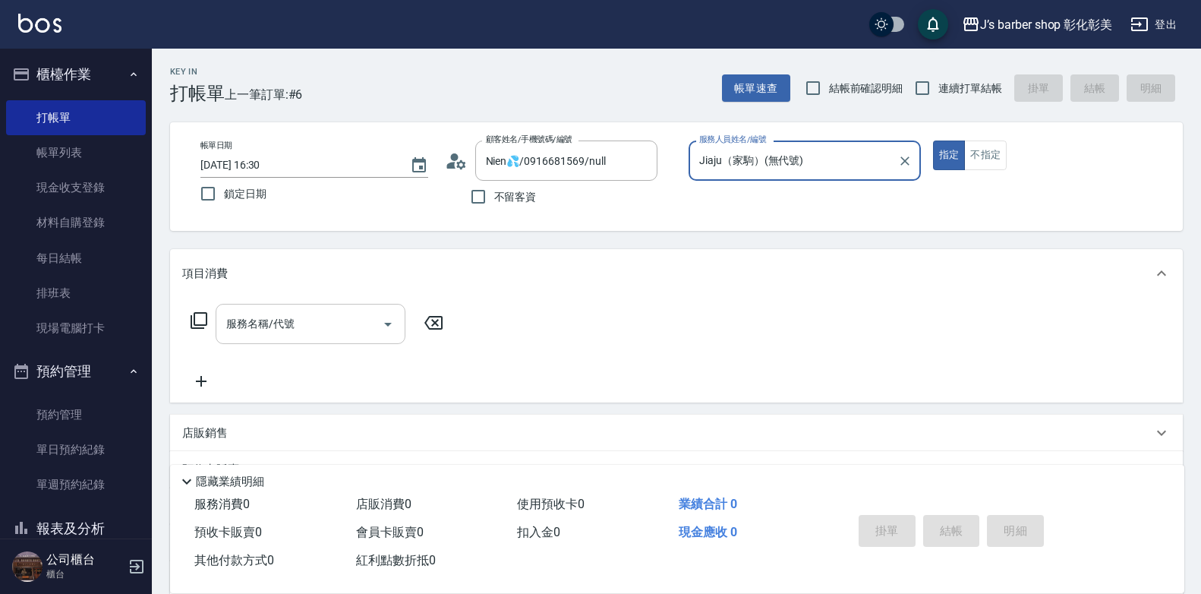
click at [295, 336] on input "服務名稱/代號" at bounding box center [298, 323] width 153 height 27
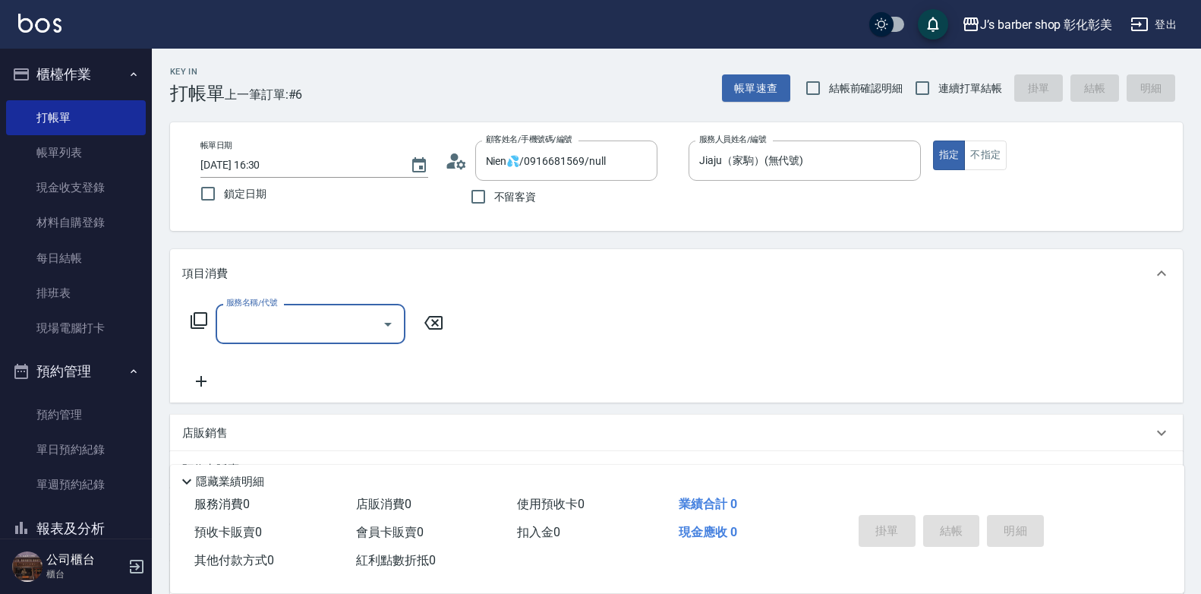
click at [295, 337] on input "服務名稱/代號" at bounding box center [298, 323] width 153 height 27
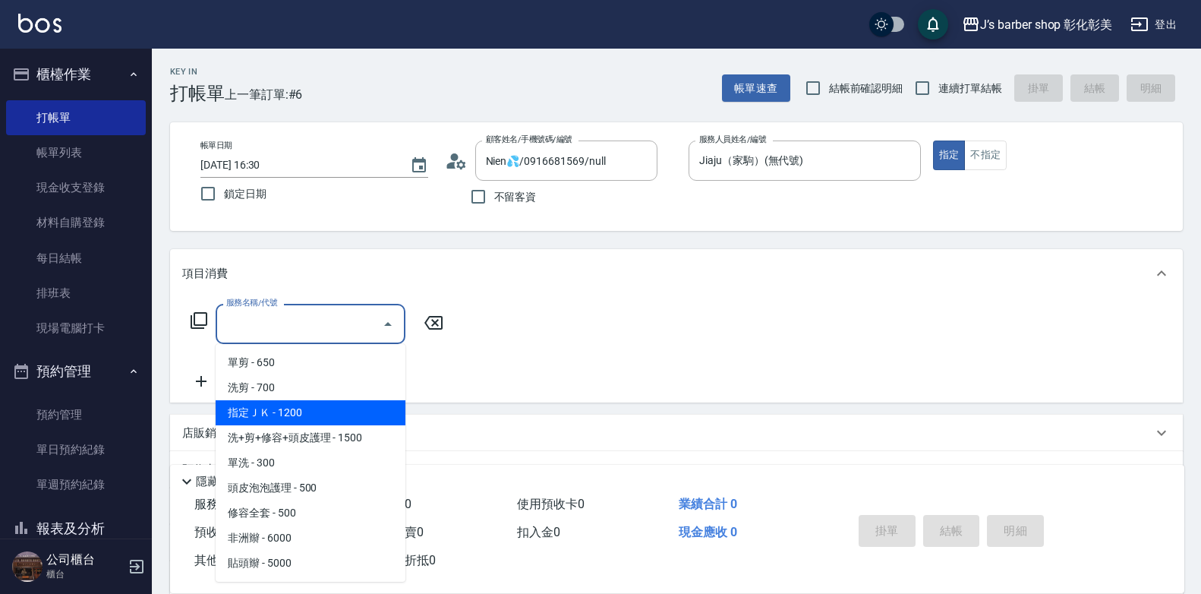
click at [319, 418] on span "指定ＪＫ - 1200" at bounding box center [311, 412] width 190 height 25
click at [319, 418] on div "店販銷售" at bounding box center [676, 432] width 1013 height 36
type input "指定ＪＫ(102)"
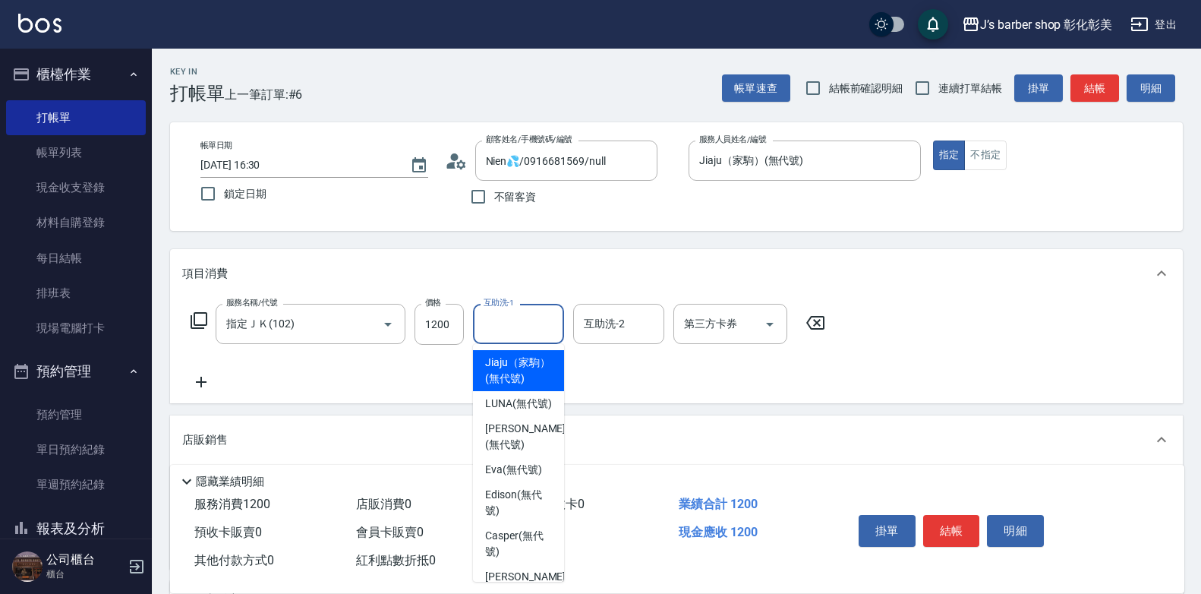
click at [515, 327] on input "互助洗-1" at bounding box center [518, 323] width 77 height 27
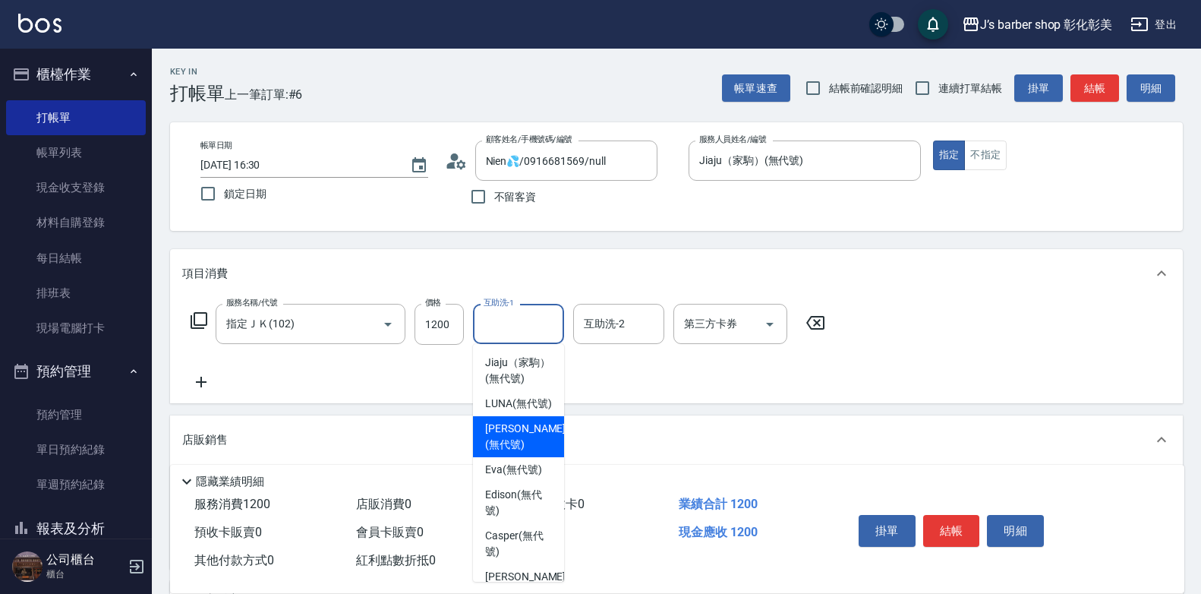
scroll to position [128, 0]
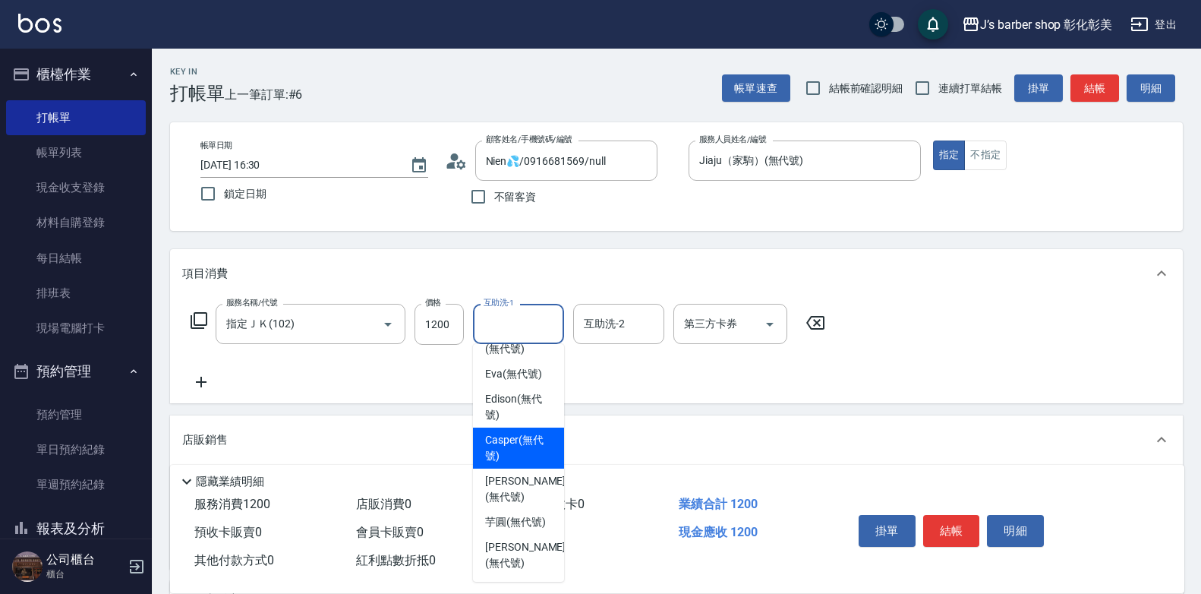
click at [515, 430] on div "Casper (無代號)" at bounding box center [518, 447] width 91 height 41
type input "Casper(無代號)"
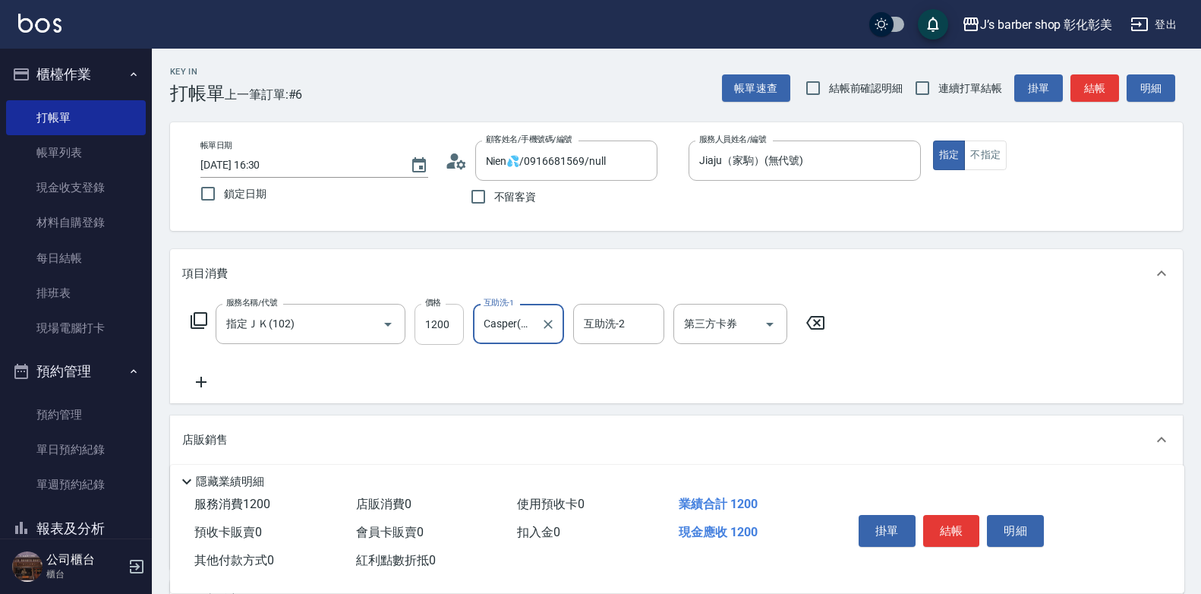
click at [430, 328] on input "1200" at bounding box center [438, 324] width 49 height 41
type input "1000"
click at [969, 515] on button "結帳" at bounding box center [951, 531] width 57 height 32
